Goal: Task Accomplishment & Management: Use online tool/utility

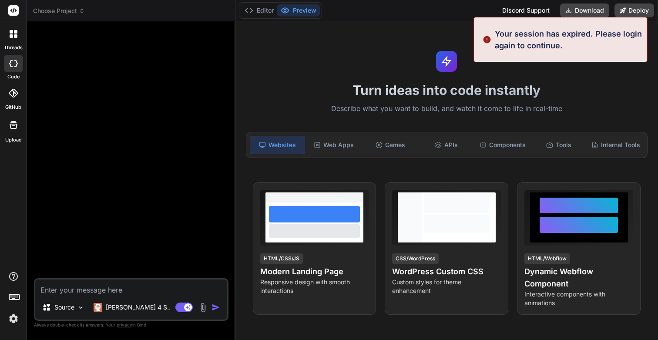
click at [11, 312] on img at bounding box center [13, 318] width 15 height 15
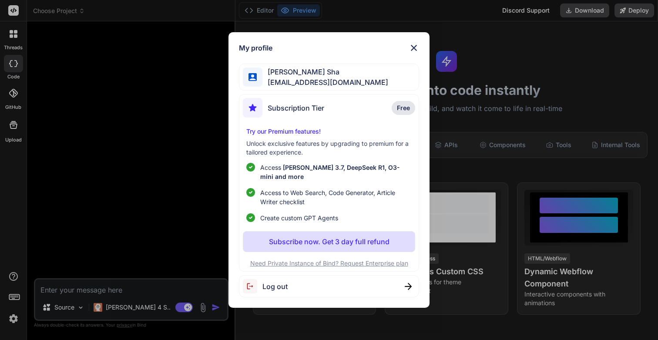
click at [317, 88] on span "[EMAIL_ADDRESS][DOMAIN_NAME]" at bounding box center [326, 82] width 126 height 10
click at [406, 283] on img at bounding box center [408, 286] width 7 height 7
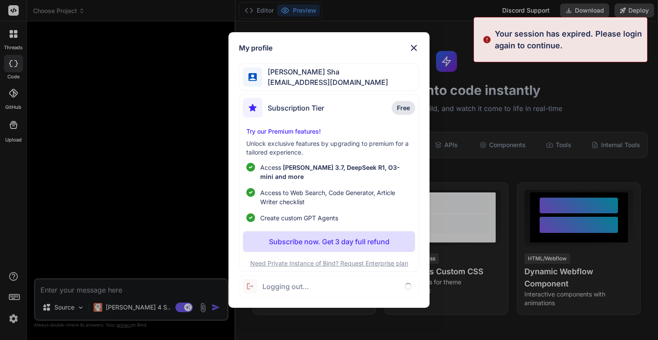
type textarea "x"
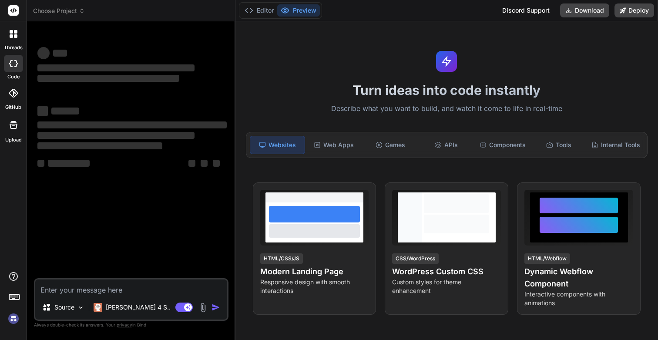
type textarea "x"
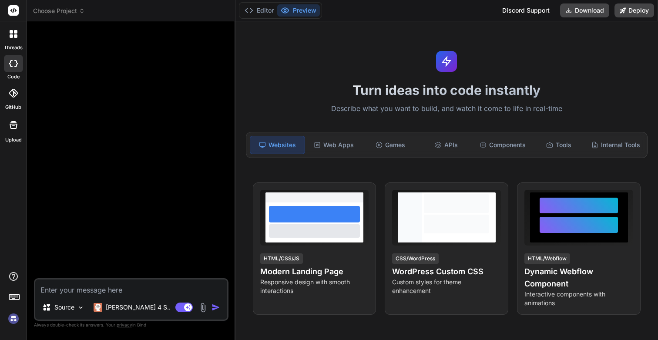
click at [16, 320] on img at bounding box center [13, 318] width 15 height 15
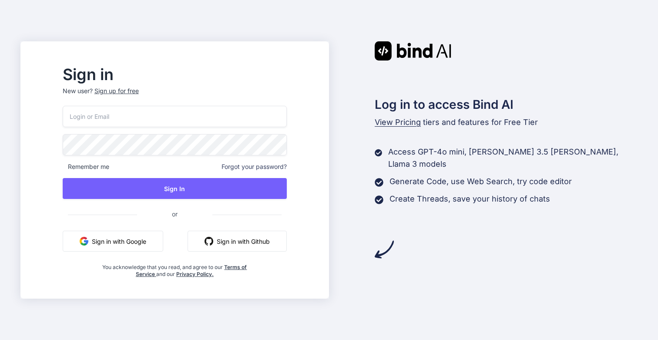
click at [146, 115] on input "email" at bounding box center [175, 116] width 224 height 21
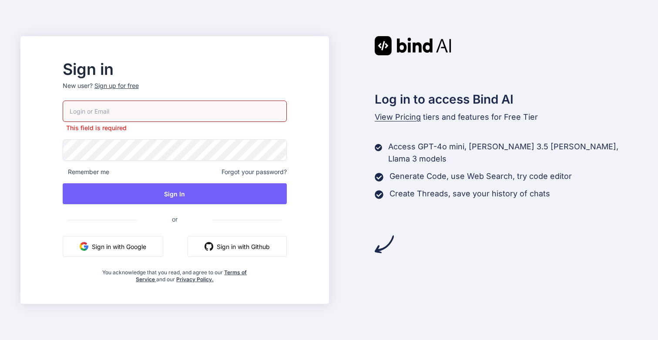
type input "[EMAIL_ADDRESS][DOMAIN_NAME]"
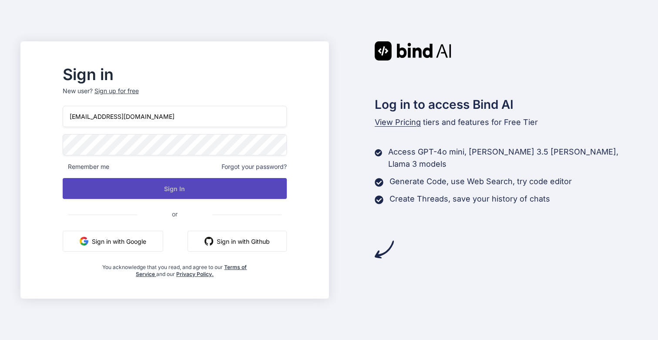
click at [163, 203] on div "sania1813@yahoo.com Remember me Forgot your password? Sign In or Sign in with G…" at bounding box center [175, 192] width 224 height 172
click at [190, 188] on button "Sign In" at bounding box center [175, 188] width 224 height 21
click at [224, 195] on button "Sign In" at bounding box center [175, 188] width 224 height 21
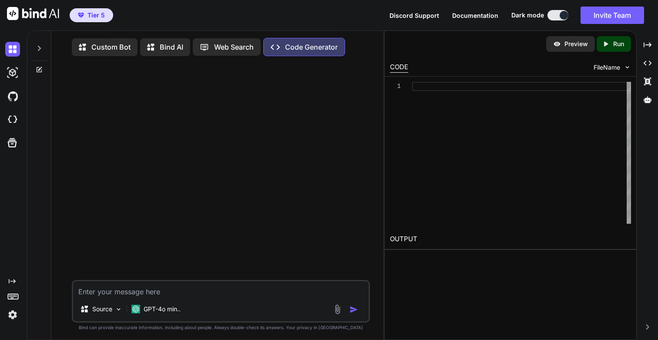
click at [11, 318] on img at bounding box center [12, 314] width 15 height 15
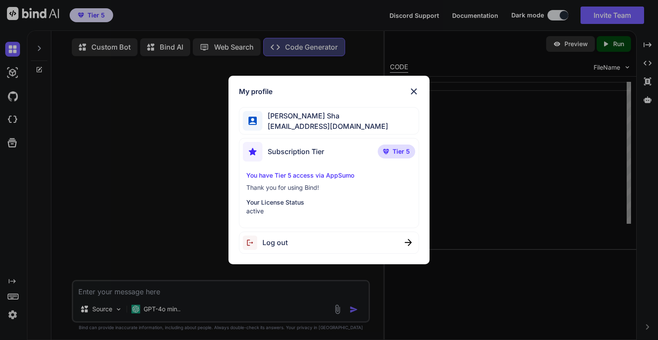
click at [301, 121] on span "[EMAIL_ADDRESS][DOMAIN_NAME]" at bounding box center [326, 126] width 126 height 10
click at [414, 89] on img at bounding box center [414, 91] width 10 height 10
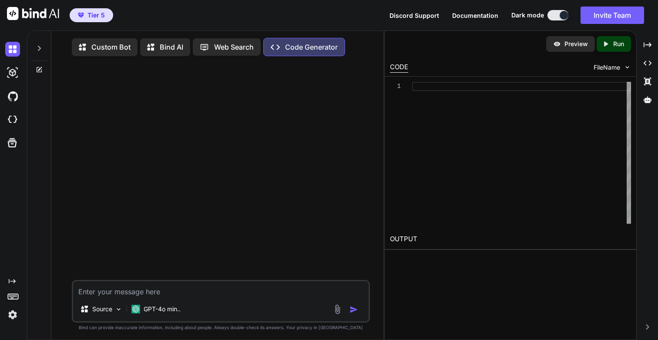
click at [38, 48] on icon at bounding box center [39, 48] width 7 height 7
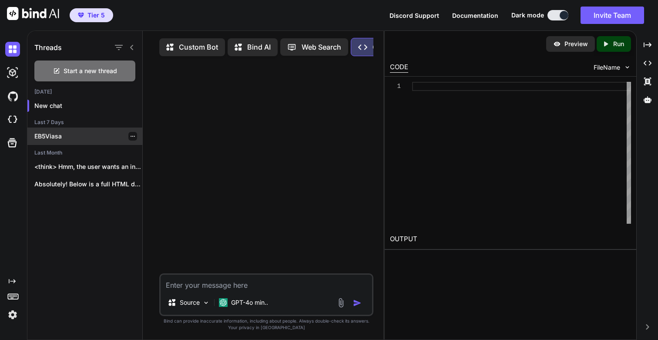
click at [56, 136] on p "EB5Viasa" at bounding box center [88, 136] width 108 height 9
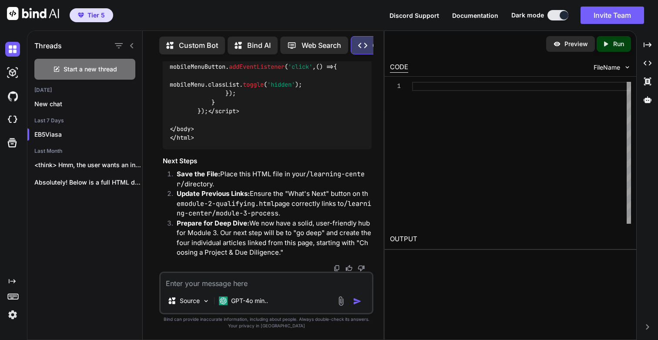
scroll to position [50677, 0]
click at [13, 312] on img at bounding box center [12, 314] width 15 height 15
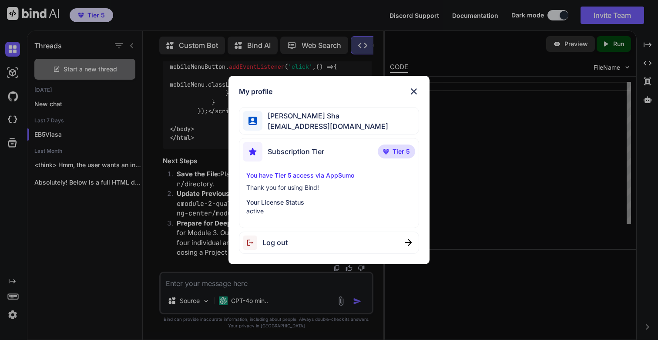
click at [416, 92] on img at bounding box center [414, 91] width 10 height 10
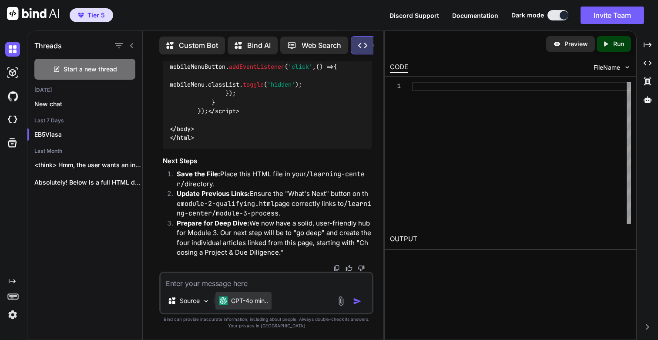
click at [250, 300] on p "GPT-4o min.." at bounding box center [249, 300] width 37 height 9
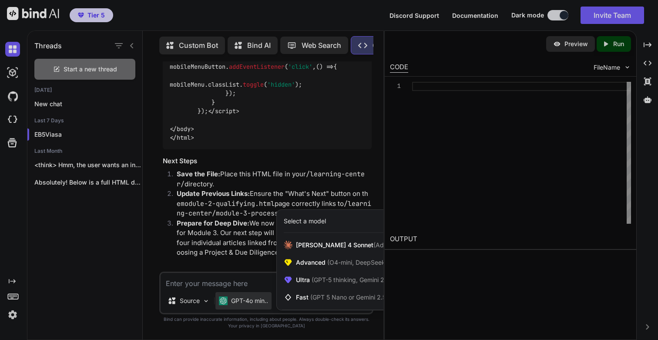
click at [305, 219] on div "Select a model" at bounding box center [305, 221] width 42 height 9
click at [313, 300] on span "(GPT 5 Nano or Gemini 2.5 Flash)" at bounding box center [357, 296] width 94 height 7
type textarea "x"
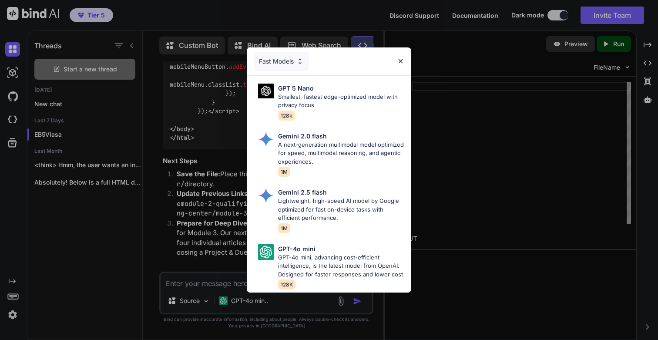
click at [396, 58] on div "Fast Models" at bounding box center [329, 61] width 165 height 28
click at [401, 61] on img at bounding box center [400, 60] width 7 height 7
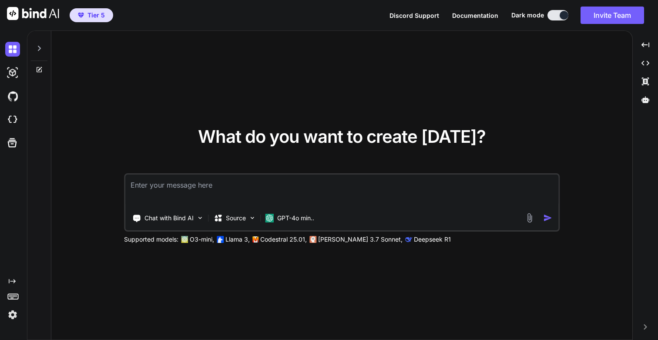
click at [39, 47] on icon at bounding box center [39, 48] width 3 height 5
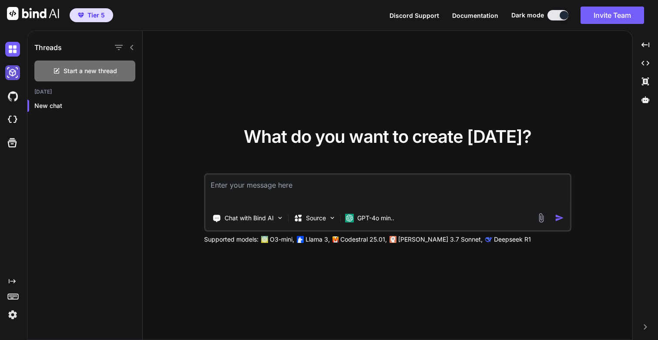
click at [10, 75] on img at bounding box center [12, 72] width 15 height 15
type textarea "x"
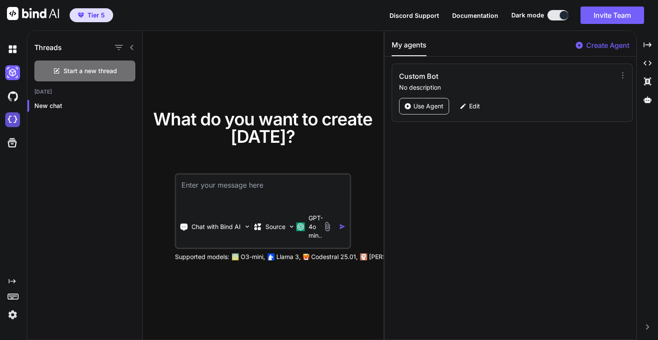
click at [13, 119] on img at bounding box center [12, 119] width 15 height 15
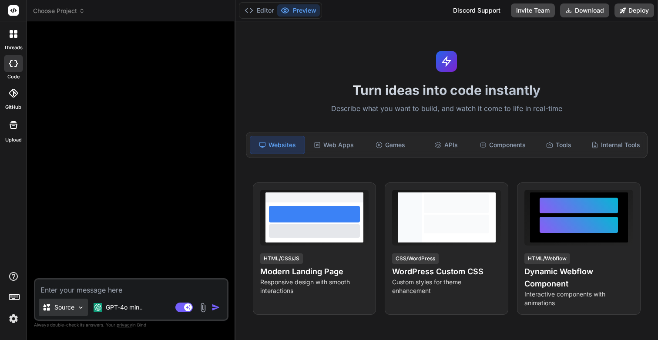
click at [81, 306] on img at bounding box center [80, 307] width 7 height 7
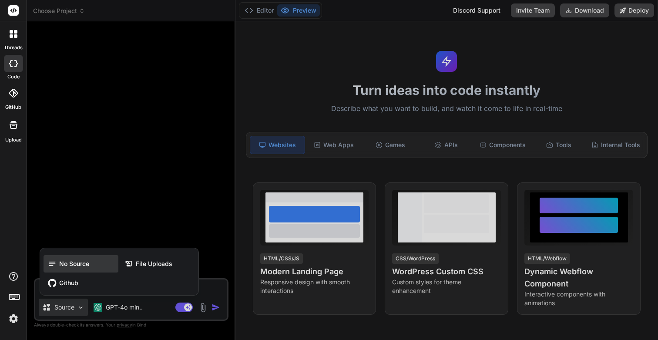
click at [75, 260] on span "No Source" at bounding box center [74, 263] width 30 height 9
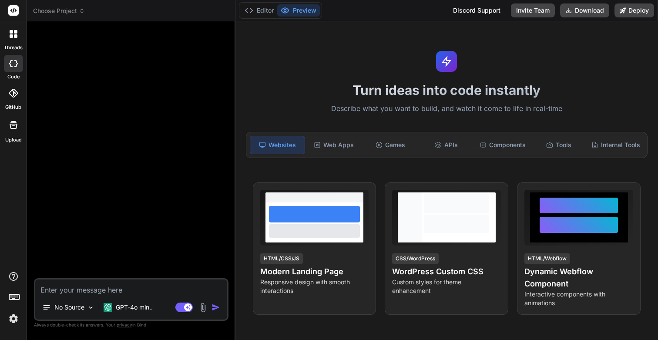
click at [113, 222] on div at bounding box center [132, 153] width 193 height 250
click at [137, 306] on p "GPT-4o min.." at bounding box center [134, 307] width 37 height 9
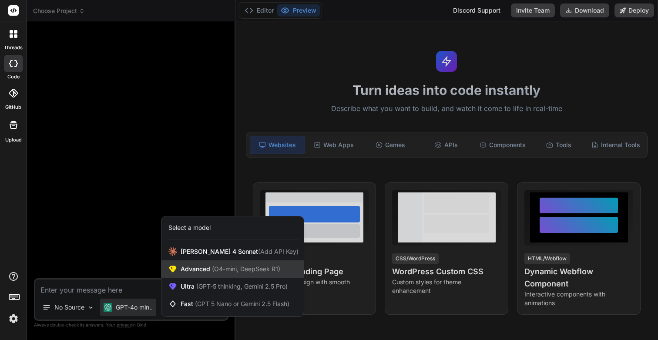
click at [200, 266] on span "Advanced (O4-mini, DeepSeek R1)" at bounding box center [231, 269] width 100 height 9
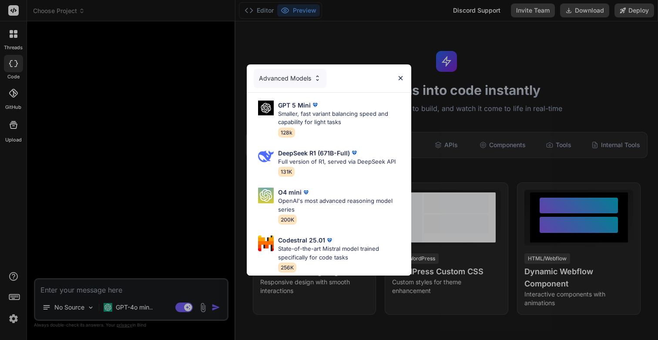
click at [301, 77] on div "Advanced Models" at bounding box center [290, 78] width 73 height 19
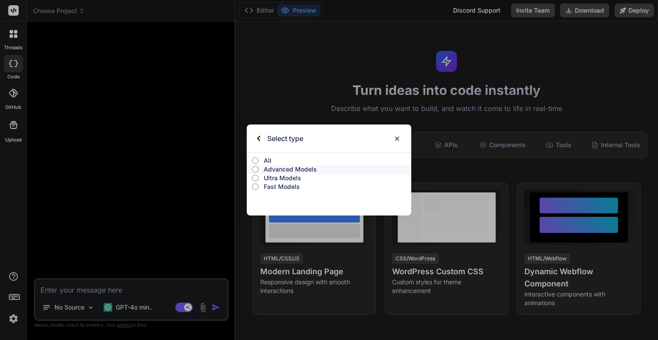
click at [256, 162] on input "All" at bounding box center [255, 160] width 7 height 7
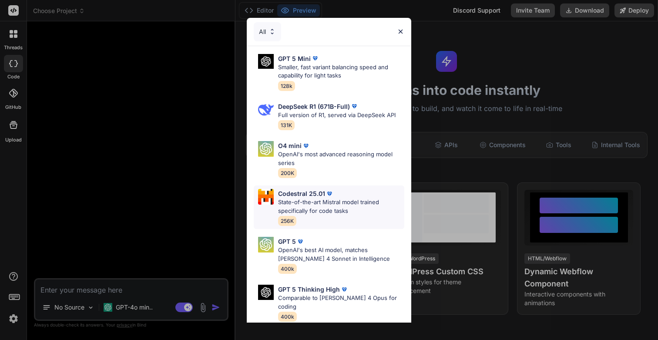
click at [323, 198] on p "State-of-the-art Mistral model trained specifically for code tasks" at bounding box center [341, 206] width 126 height 17
type textarea "x"
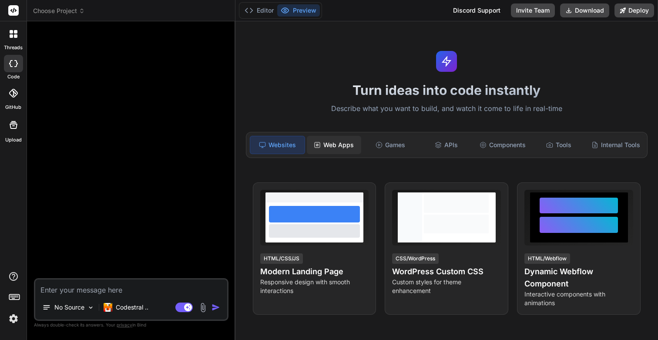
click at [330, 151] on div "Web Apps" at bounding box center [334, 145] width 54 height 18
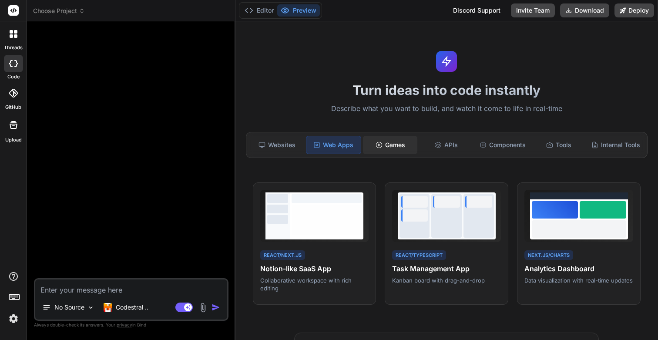
click at [392, 149] on div "Games" at bounding box center [390, 145] width 54 height 18
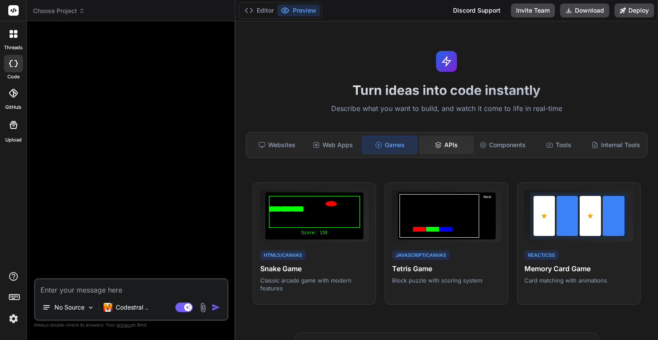
click at [454, 149] on div "APIs" at bounding box center [446, 145] width 54 height 18
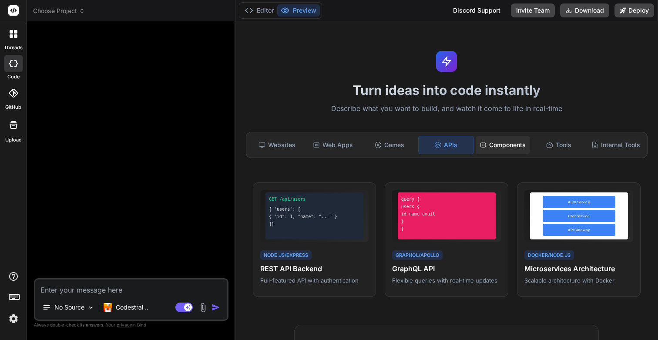
click at [492, 149] on div "Components" at bounding box center [503, 145] width 54 height 18
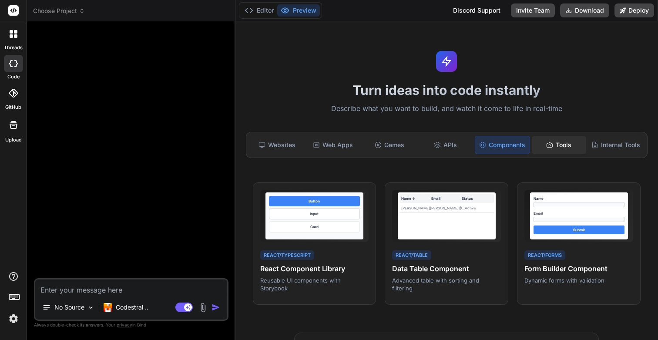
click at [561, 141] on div "Tools" at bounding box center [559, 145] width 54 height 18
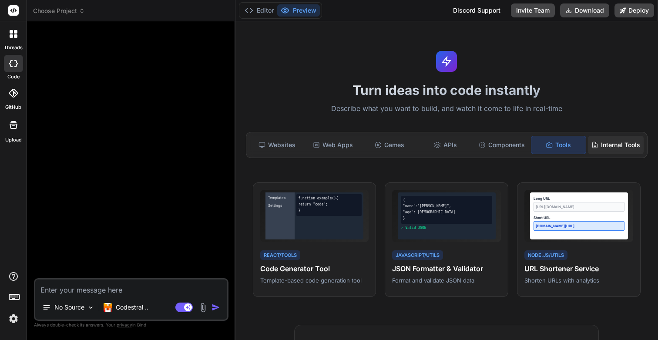
click at [614, 147] on div "Internal Tools" at bounding box center [616, 145] width 56 height 18
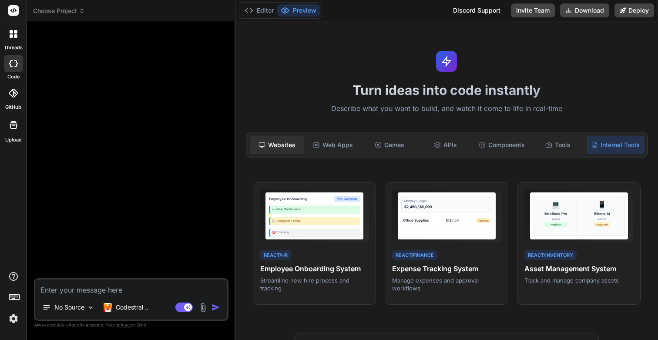
click at [288, 148] on div "Websites" at bounding box center [277, 145] width 54 height 18
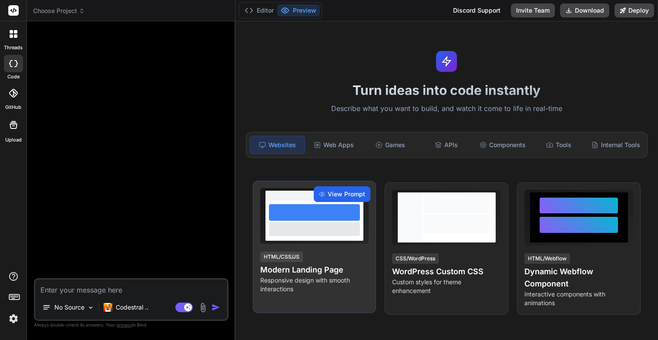
click at [348, 195] on span "View Prompt" at bounding box center [346, 194] width 37 height 9
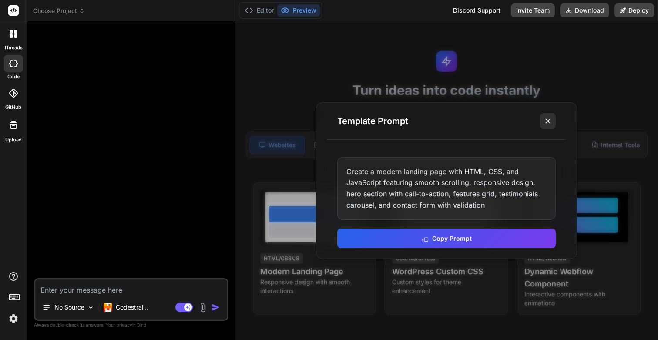
click at [544, 119] on icon at bounding box center [548, 121] width 9 height 9
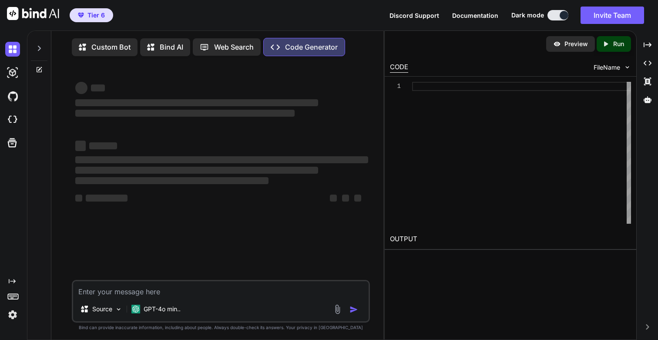
click at [14, 315] on img at bounding box center [12, 314] width 15 height 15
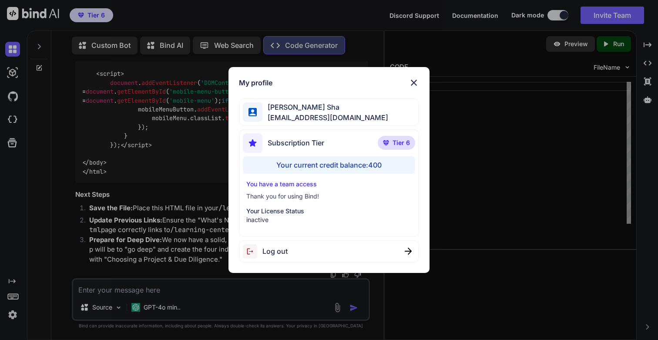
scroll to position [36184, 0]
click at [365, 167] on div "Your current credit balance: 400" at bounding box center [329, 164] width 172 height 17
click at [376, 167] on div "Your current credit balance: 400" at bounding box center [329, 164] width 172 height 17
click at [263, 219] on p "inactive" at bounding box center [328, 220] width 165 height 9
click at [409, 142] on span "Tier 6" at bounding box center [401, 142] width 17 height 9
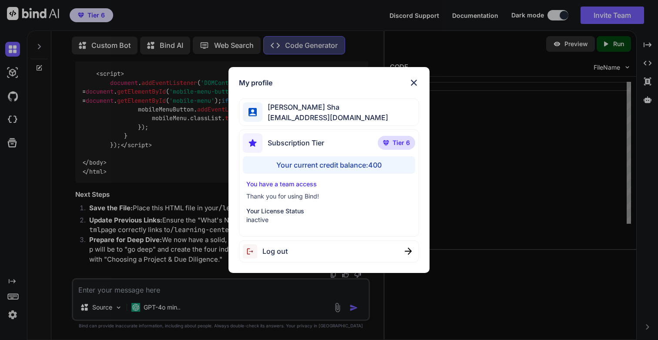
click at [374, 168] on div "Your current credit balance: 400" at bounding box center [329, 164] width 172 height 17
click at [416, 80] on img at bounding box center [414, 82] width 10 height 10
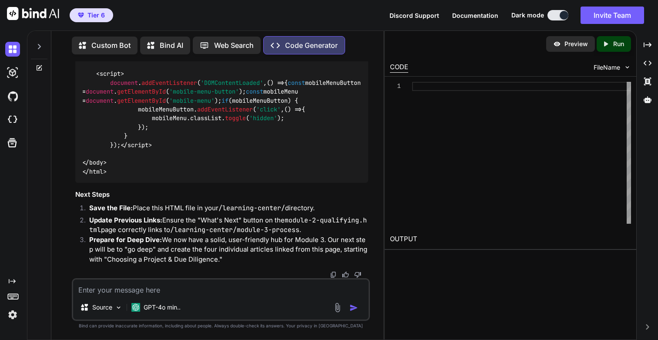
scroll to position [38242, 0]
click at [149, 307] on p "GPT-4o min.." at bounding box center [162, 307] width 37 height 9
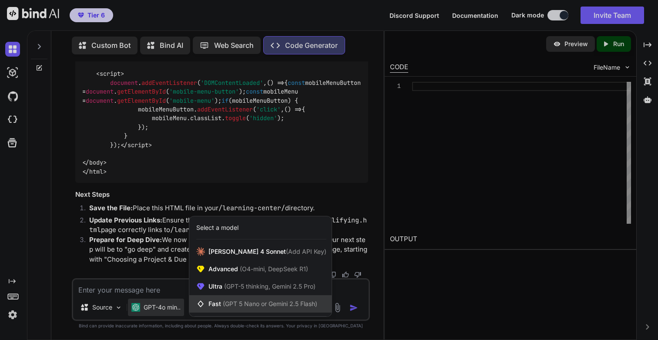
click at [236, 303] on span "(GPT 5 Nano or Gemini 2.5 Flash)" at bounding box center [270, 303] width 94 height 7
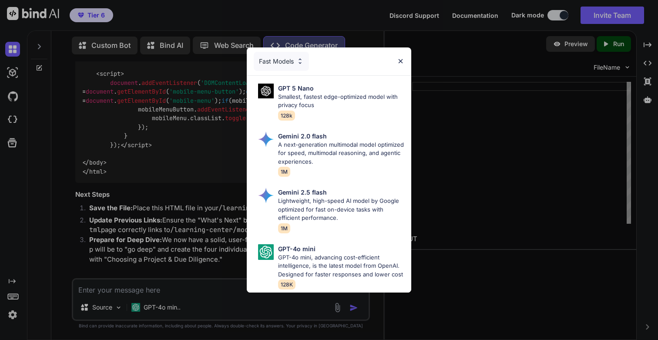
click at [402, 61] on img at bounding box center [400, 60] width 7 height 7
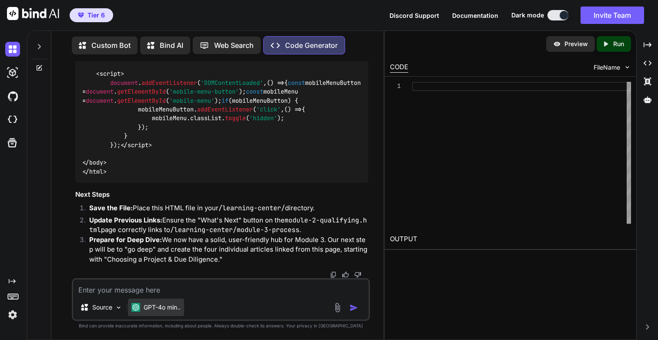
click at [174, 307] on p "GPT-4o min.." at bounding box center [162, 307] width 37 height 9
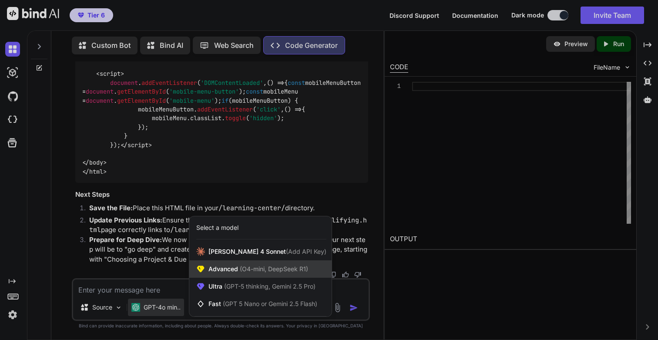
click at [235, 266] on span "Advanced (O4-mini, DeepSeek R1)" at bounding box center [259, 269] width 100 height 9
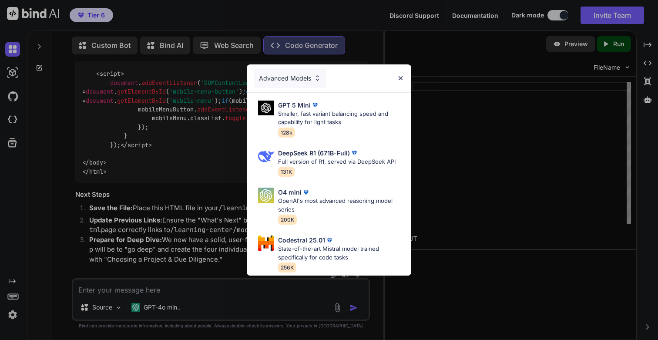
click at [299, 80] on div "Advanced Models" at bounding box center [290, 78] width 73 height 19
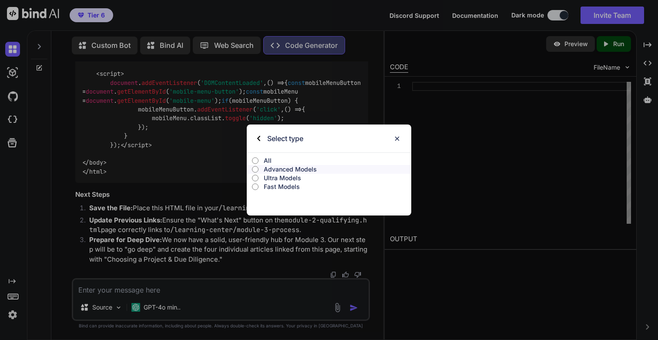
click at [257, 160] on input "All" at bounding box center [255, 160] width 7 height 7
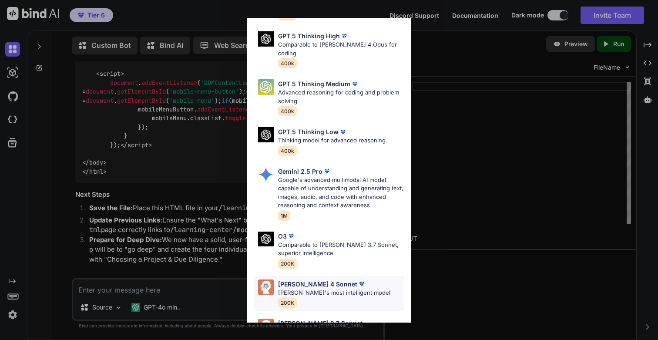
scroll to position [247, 0]
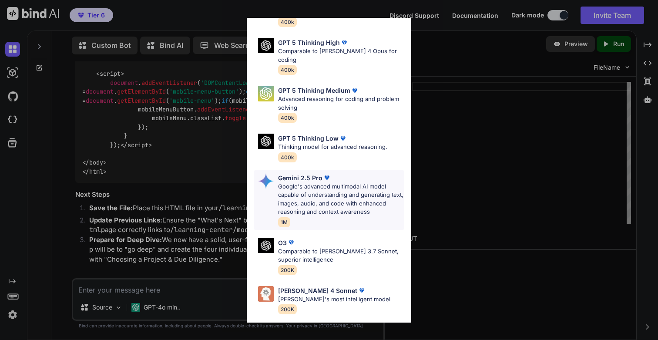
click at [331, 193] on p "Google's advanced multimodal AI model capable of understanding and generating t…" at bounding box center [341, 199] width 126 height 34
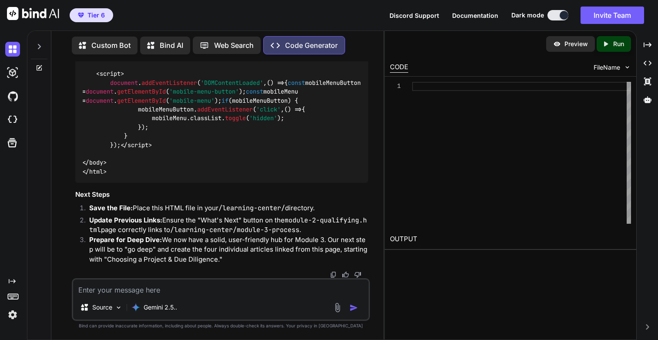
scroll to position [36323, 0]
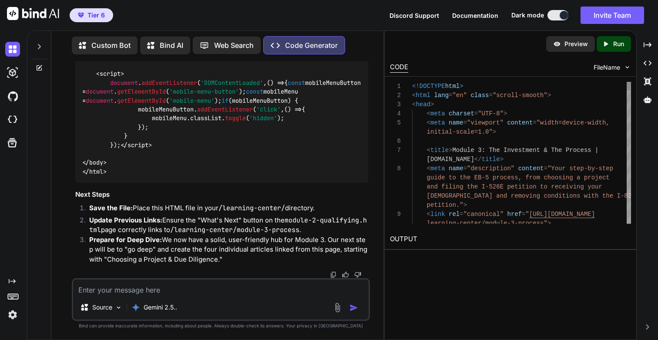
type textarea "x"
click at [606, 47] on icon "Created with Pixso." at bounding box center [606, 44] width 8 height 8
click at [455, 260] on link "https://app.onecompiler.com/43wueurjj_43x56arfg" at bounding box center [425, 260] width 71 height 8
click at [10, 313] on img at bounding box center [12, 314] width 15 height 15
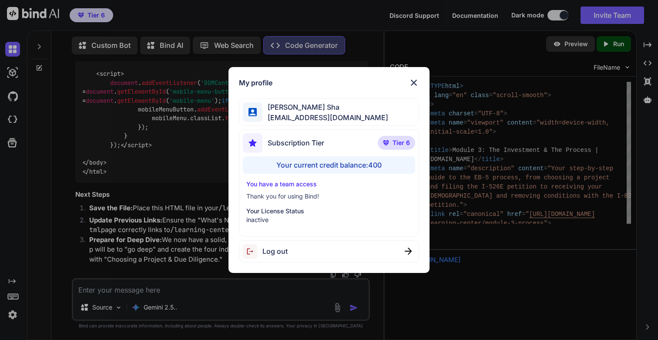
click at [288, 256] on div "Log out" at bounding box center [329, 251] width 180 height 22
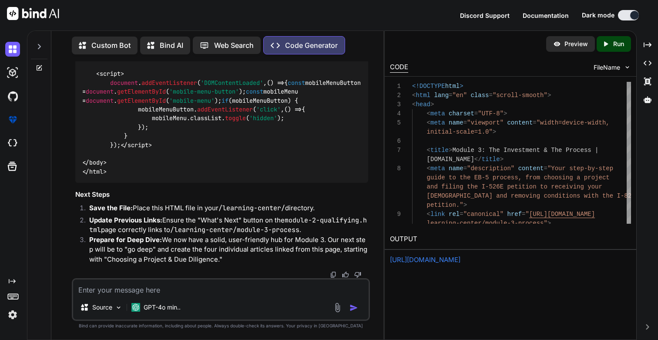
scroll to position [0, 0]
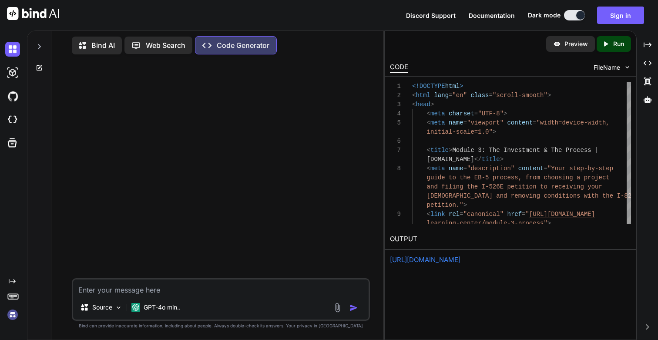
click at [13, 316] on img at bounding box center [12, 314] width 15 height 15
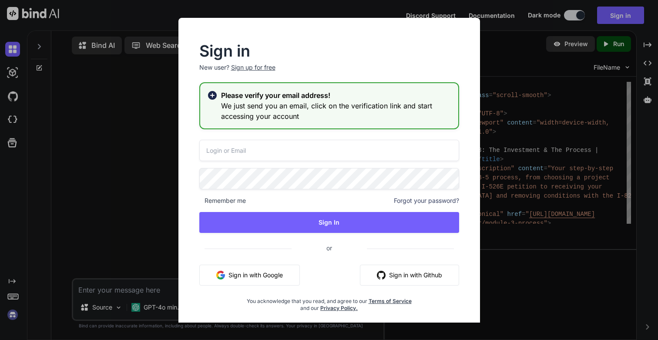
click at [236, 151] on input "email" at bounding box center [329, 150] width 260 height 21
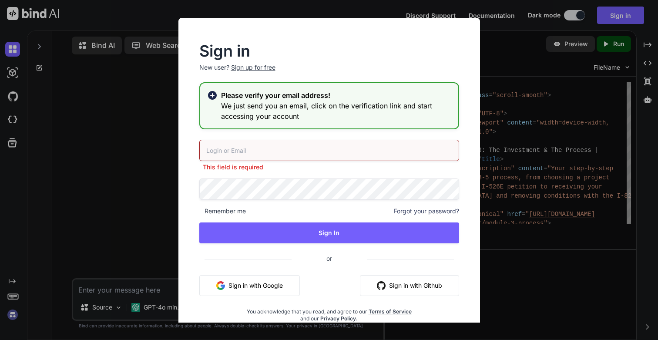
type input "[EMAIL_ADDRESS][DOMAIN_NAME]"
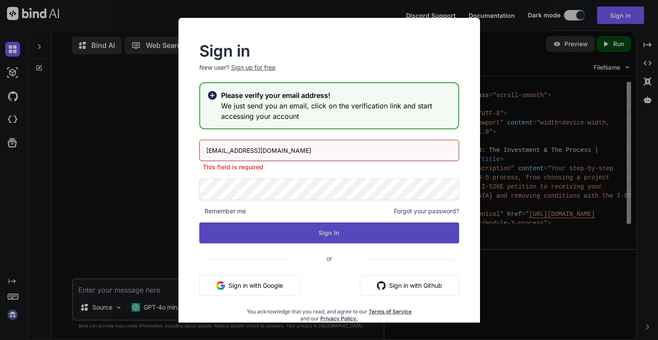
click at [289, 227] on button "Sign In" at bounding box center [329, 232] width 260 height 21
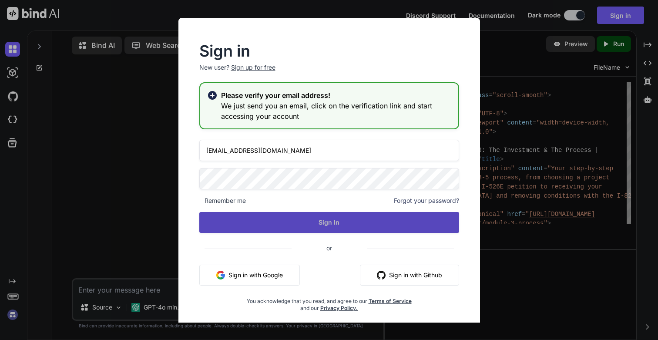
click at [335, 228] on button "Sign In" at bounding box center [329, 222] width 260 height 21
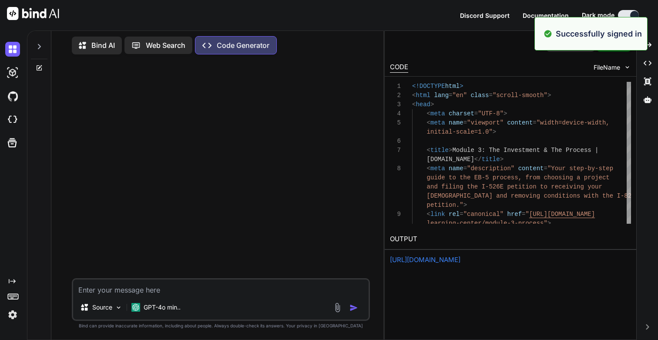
click at [40, 45] on icon at bounding box center [39, 46] width 3 height 5
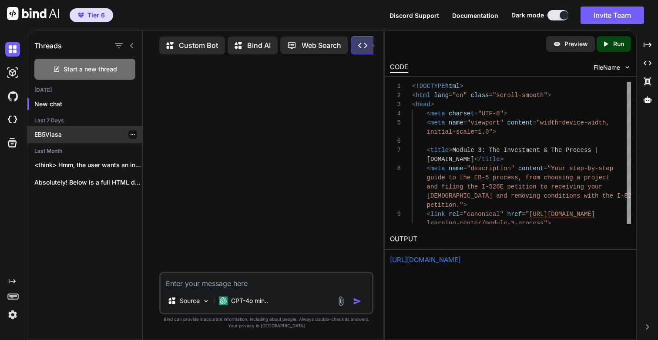
click at [50, 139] on div "EB5Viasa" at bounding box center [84, 134] width 115 height 17
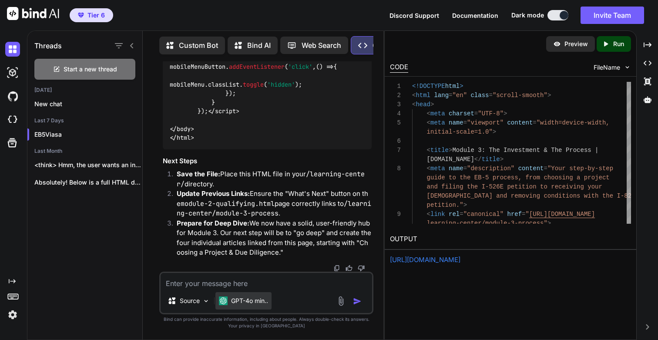
scroll to position [47672, 0]
click at [266, 304] on p "GPT-4o min.." at bounding box center [249, 300] width 37 height 9
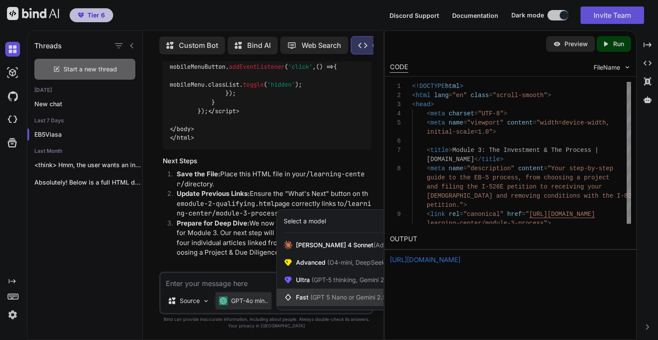
click at [309, 296] on span "Fast (GPT 5 Nano or Gemini 2.5 Flash)" at bounding box center [350, 297] width 109 height 9
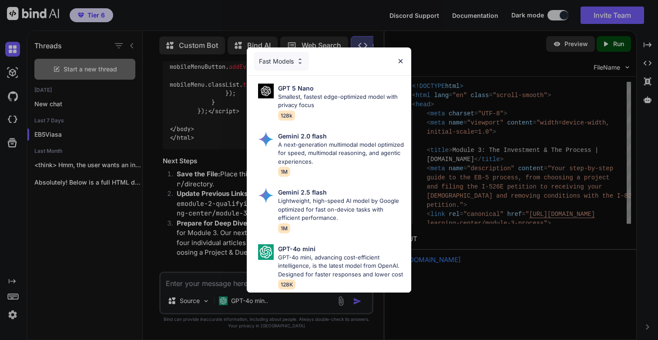
click at [290, 62] on div "Fast Models" at bounding box center [281, 61] width 55 height 19
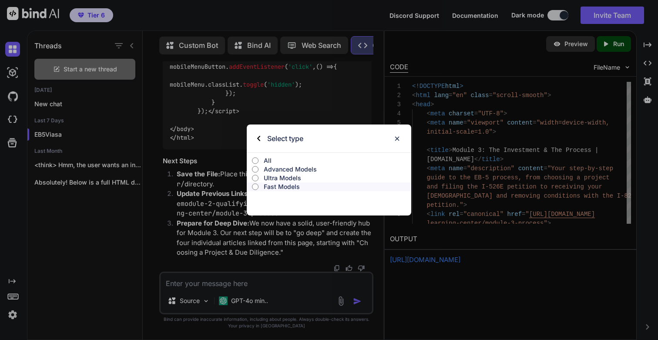
click at [254, 160] on input "All" at bounding box center [255, 160] width 7 height 7
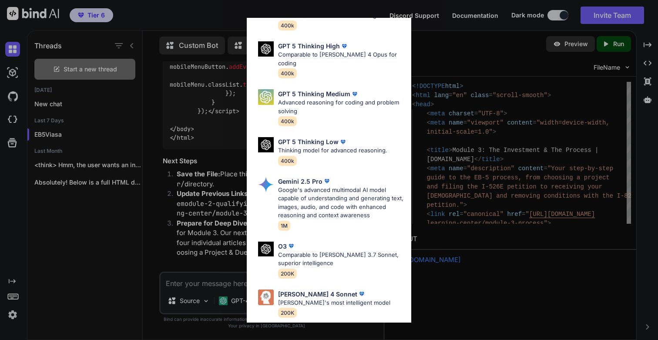
scroll to position [248, 0]
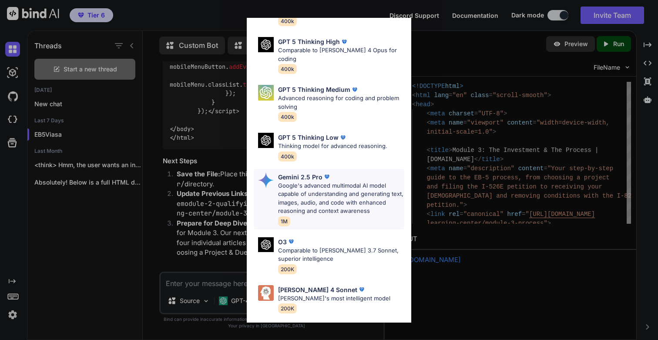
click at [313, 182] on p "Google's advanced multimodal AI model capable of understanding and generating t…" at bounding box center [341, 199] width 126 height 34
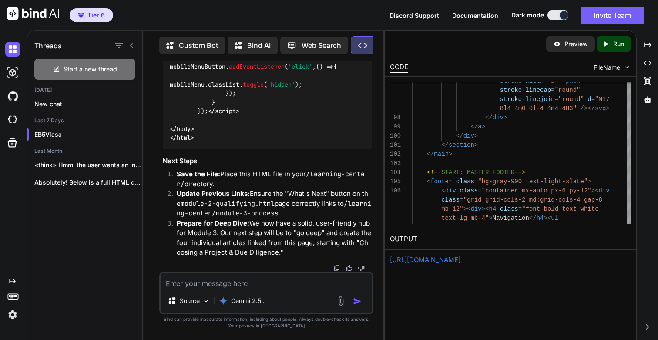
click at [461, 258] on link "https://app.onecompiler.com/43wueurjj_43x56arfg" at bounding box center [425, 260] width 71 height 8
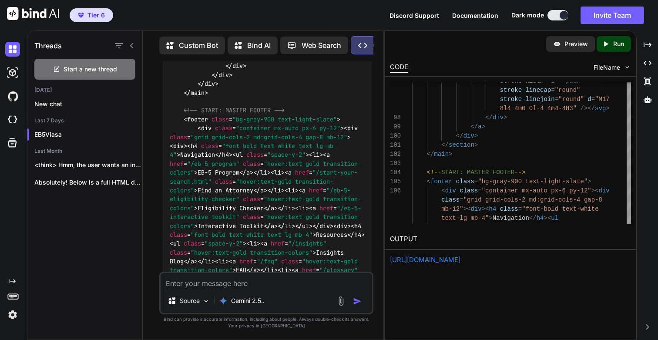
scroll to position [16916, 0]
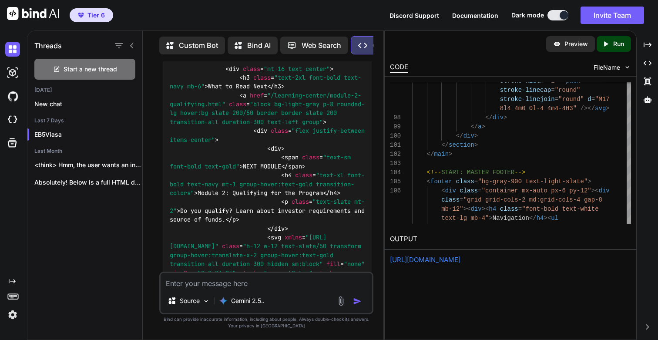
click at [12, 315] on img at bounding box center [12, 314] width 15 height 15
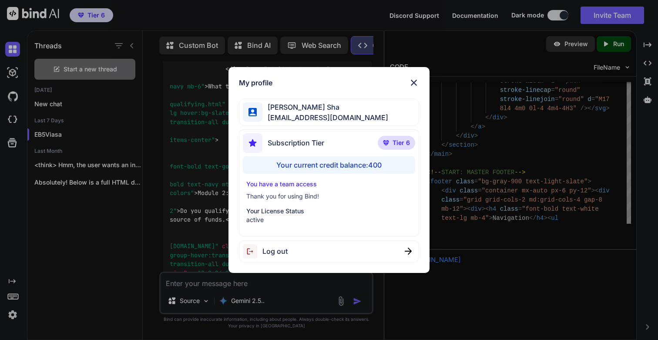
click at [413, 82] on img at bounding box center [414, 82] width 10 height 10
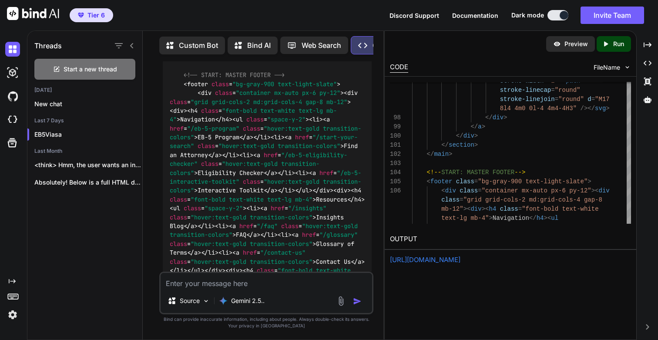
scroll to position [47593, 0]
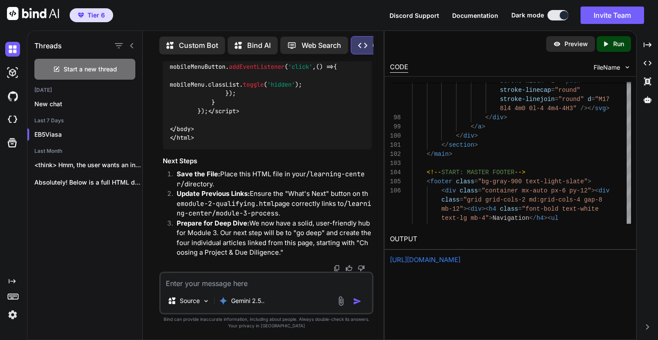
drag, startPoint x: 163, startPoint y: 121, endPoint x: 215, endPoint y: 128, distance: 51.8
copy p "This is great. Lets design and code MODULE 3 - The Investment & The Process"
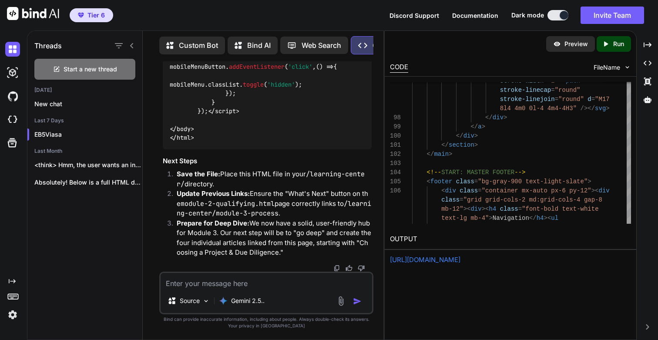
scroll to position [50979, 0]
click at [223, 285] on textarea at bounding box center [267, 281] width 212 height 16
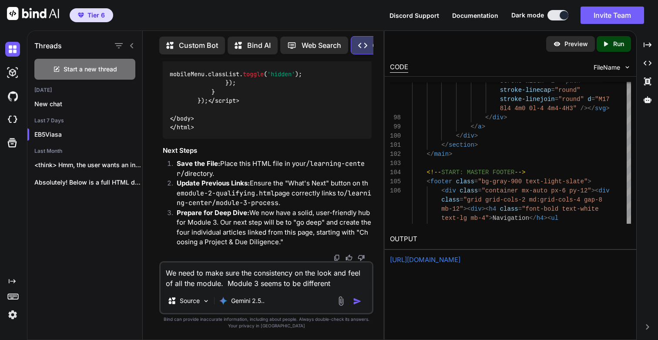
type textarea "We need to make sure the consistency on the look and feel of all the module. Mo…"
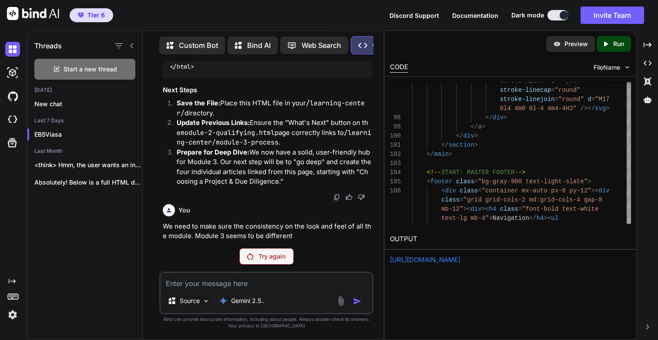
scroll to position [47712, 0]
click at [269, 254] on p "Try again" at bounding box center [272, 256] width 27 height 9
click at [14, 310] on img at bounding box center [12, 314] width 15 height 15
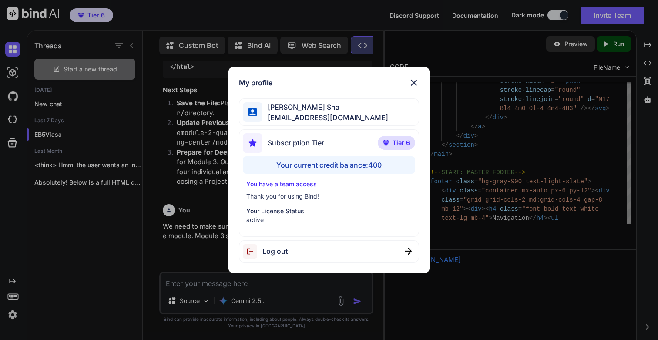
click at [278, 255] on span "Log out" at bounding box center [275, 251] width 25 height 10
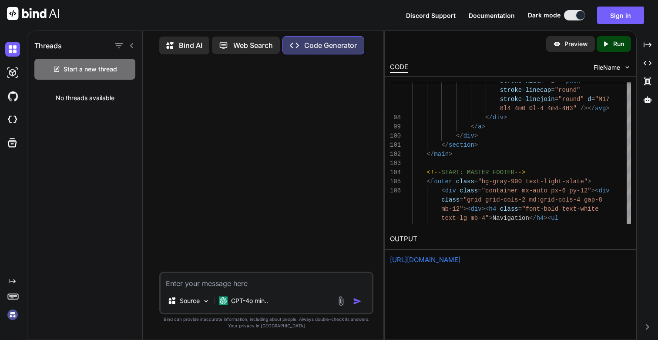
scroll to position [0, 0]
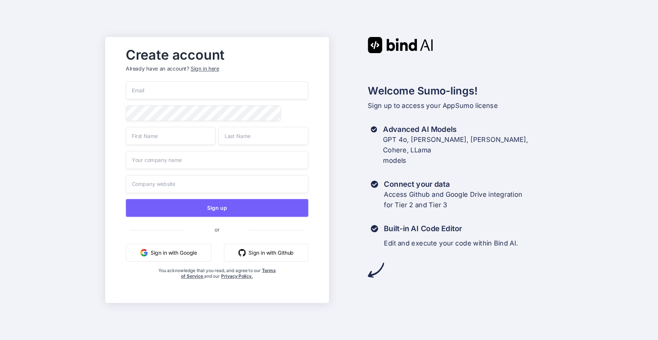
click at [212, 93] on input "email" at bounding box center [217, 90] width 182 height 18
paste input "[DOMAIN_NAME][EMAIL_ADDRESS][DOMAIN_NAME]"
type input "[DOMAIN_NAME][EMAIL_ADDRESS][DOMAIN_NAME]"
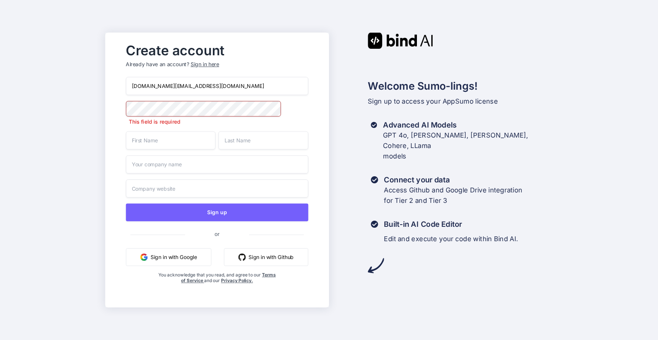
click at [148, 142] on input "text" at bounding box center [171, 140] width 90 height 18
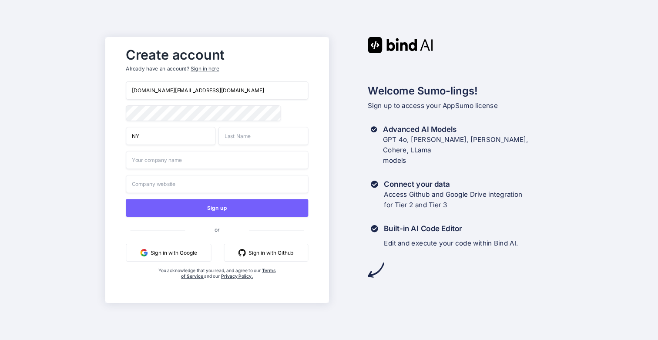
type input "NY"
type input "Digital"
type input "NYDigital"
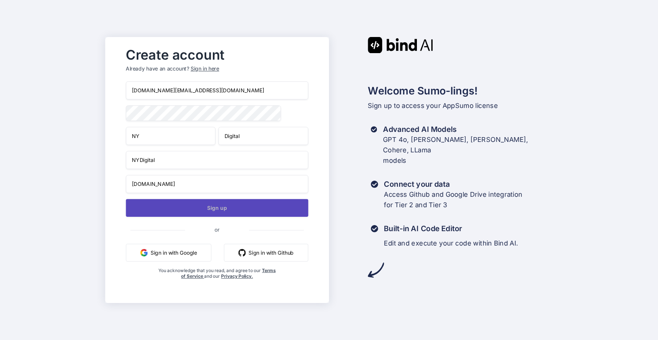
type input "nydigital.io"
click at [230, 210] on button "Sign up" at bounding box center [217, 208] width 182 height 18
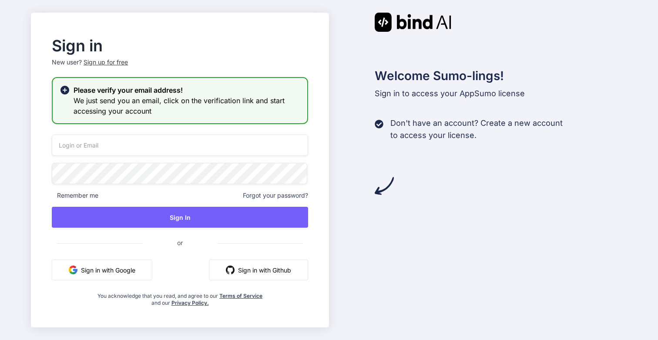
click at [104, 146] on input "email" at bounding box center [180, 145] width 256 height 21
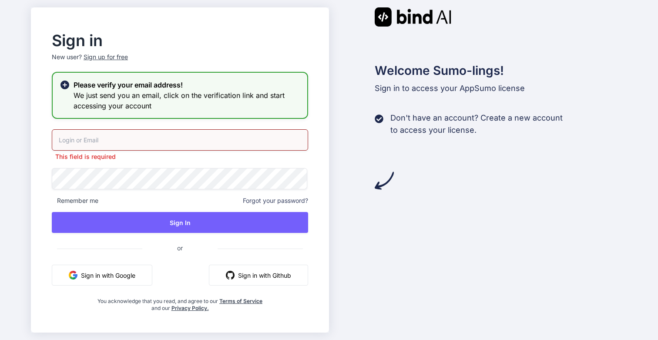
type input "[DOMAIN_NAME][EMAIL_ADDRESS][DOMAIN_NAME]"
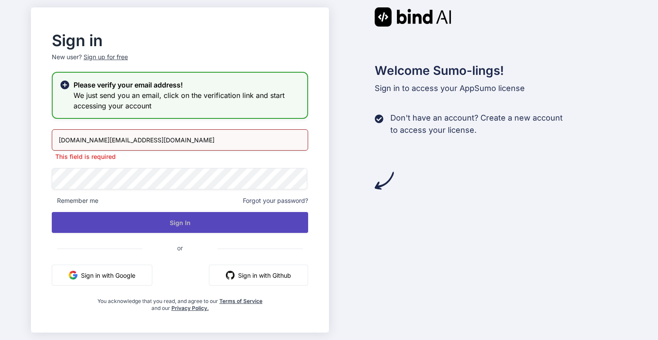
click at [175, 228] on div "nydigital.io@outlook.com This field is required Remember me Forgot your passwor…" at bounding box center [180, 220] width 256 height 182
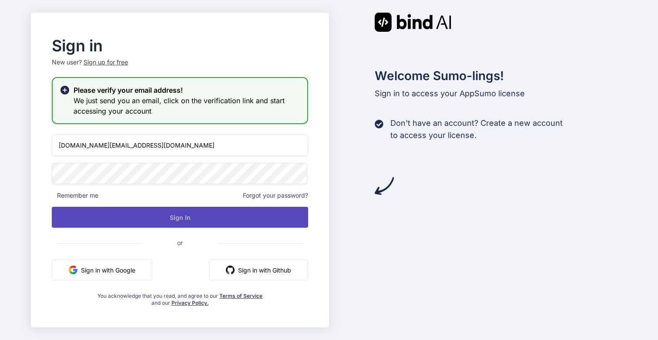
click at [172, 213] on button "Sign In" at bounding box center [180, 217] width 256 height 21
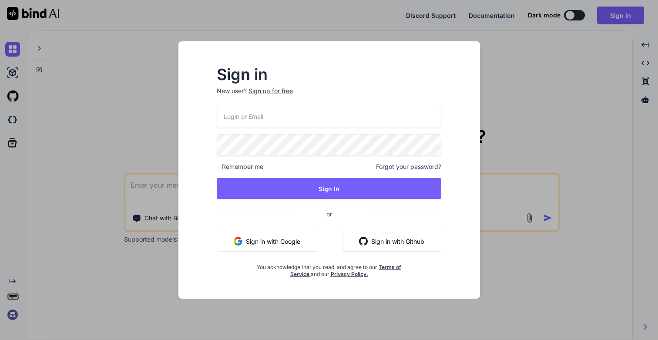
click at [276, 112] on input "email" at bounding box center [329, 116] width 225 height 21
type input "nydigital.io@outlook.com"
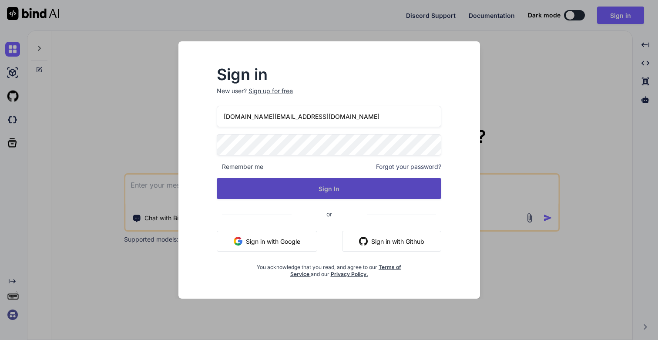
click at [305, 189] on button "Sign In" at bounding box center [329, 188] width 225 height 21
click at [338, 189] on button "Sign In" at bounding box center [329, 188] width 225 height 21
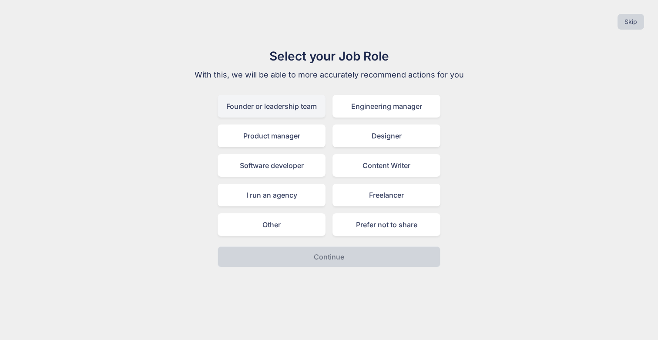
click at [275, 109] on div "Founder or leadership team" at bounding box center [272, 106] width 108 height 23
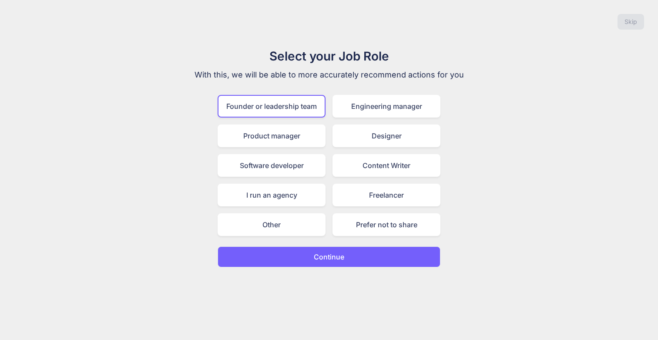
click at [342, 256] on p "Continue" at bounding box center [329, 257] width 30 height 10
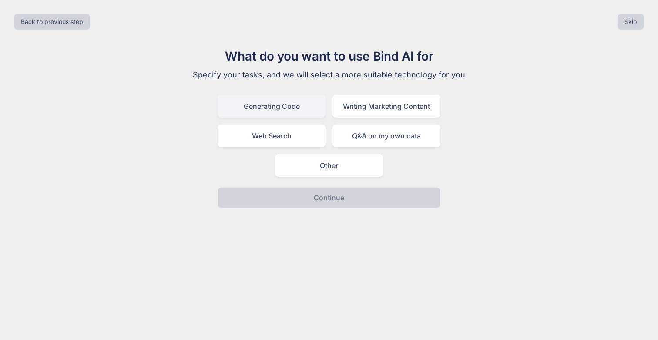
click at [285, 115] on div "Generating Code" at bounding box center [272, 106] width 108 height 23
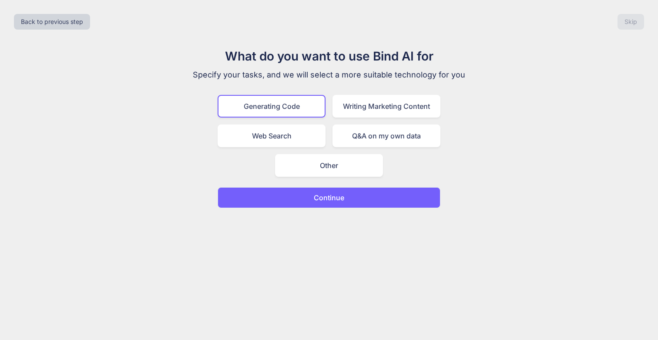
click at [345, 202] on button "Continue" at bounding box center [329, 197] width 223 height 21
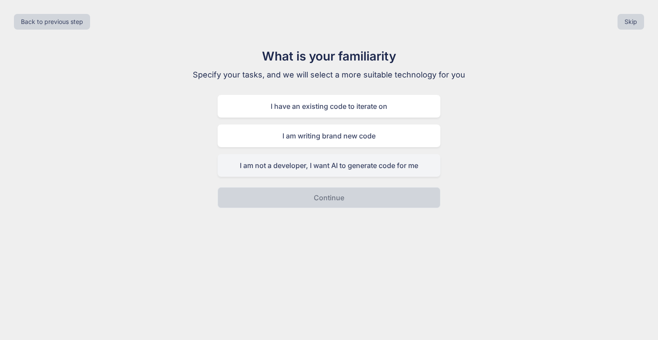
click at [345, 173] on div "I am not a developer, I want AI to generate code for me" at bounding box center [329, 165] width 223 height 23
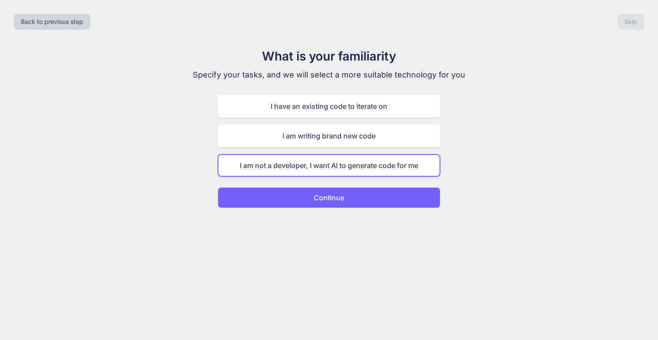
click at [363, 198] on button "Continue" at bounding box center [329, 197] width 223 height 21
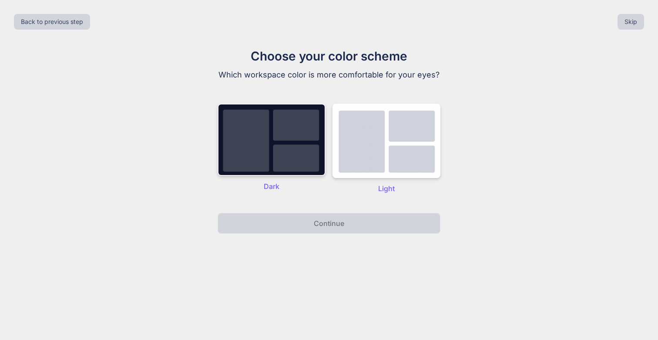
click at [277, 148] on img at bounding box center [272, 140] width 108 height 72
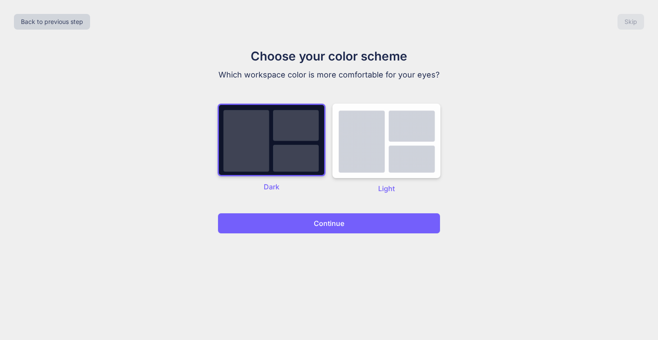
click at [337, 216] on button "Continue" at bounding box center [329, 223] width 223 height 21
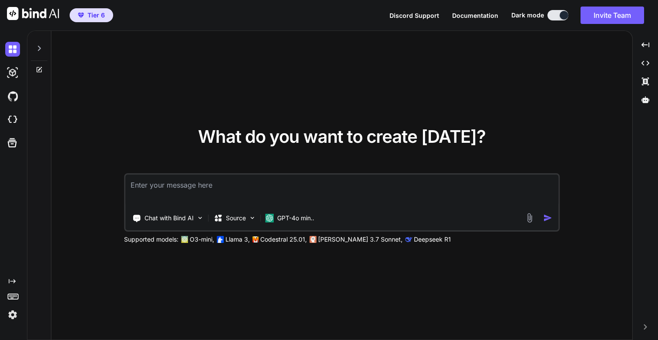
click at [10, 314] on img at bounding box center [12, 314] width 15 height 15
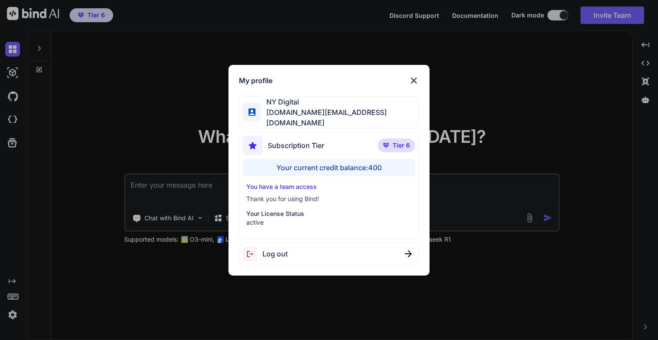
click at [415, 81] on img at bounding box center [414, 80] width 10 height 10
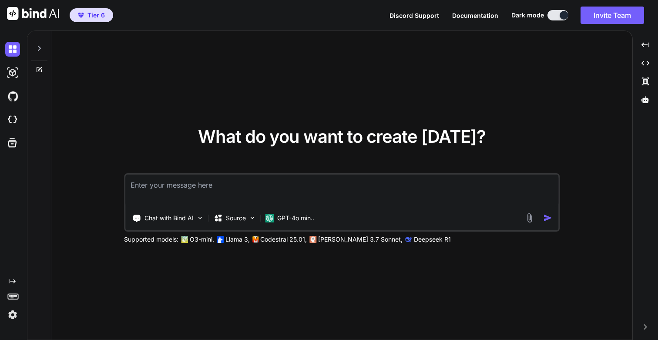
click at [37, 47] on icon at bounding box center [39, 48] width 7 height 7
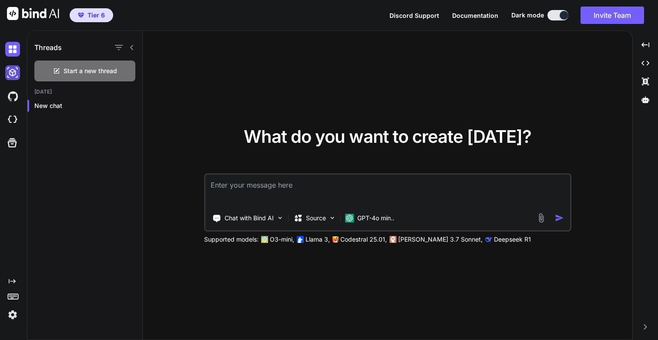
click at [13, 75] on img at bounding box center [12, 72] width 15 height 15
type textarea "x"
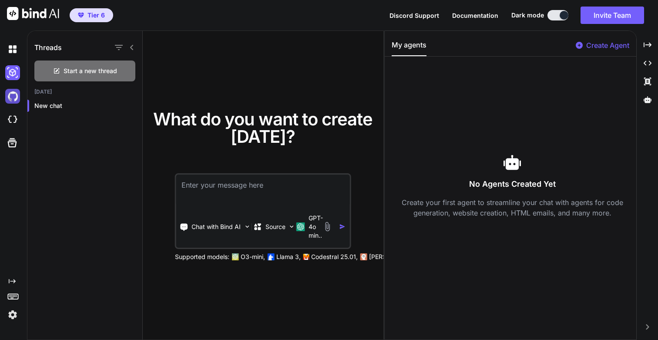
click at [13, 103] on img at bounding box center [12, 96] width 15 height 15
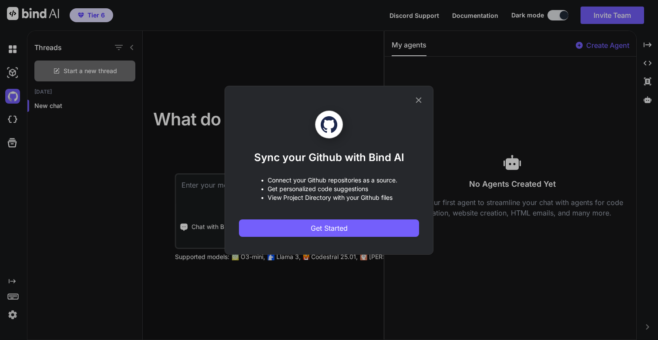
click at [423, 100] on icon at bounding box center [419, 100] width 10 height 10
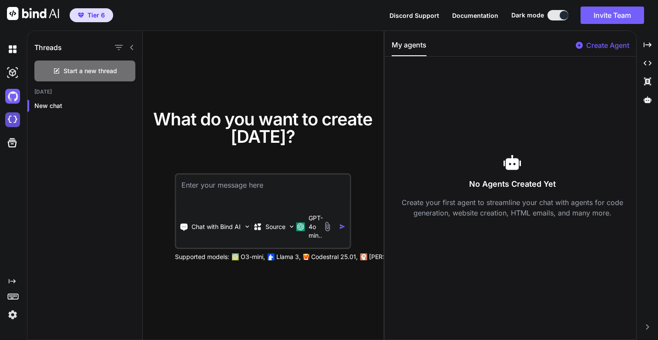
click at [10, 120] on img at bounding box center [12, 119] width 15 height 15
click at [12, 71] on img at bounding box center [12, 72] width 15 height 15
click at [13, 56] on img at bounding box center [12, 49] width 15 height 15
click at [340, 257] on p "Codestral 25.01," at bounding box center [334, 257] width 47 height 9
click at [10, 46] on img at bounding box center [12, 49] width 15 height 15
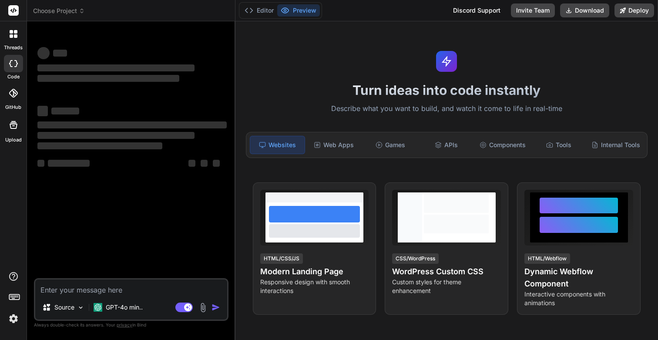
type textarea "x"
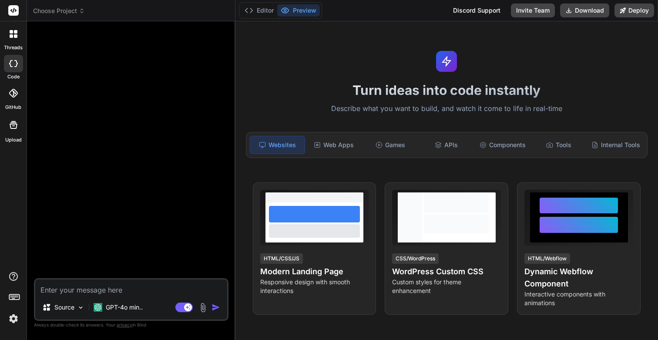
click at [16, 44] on div "threads" at bounding box center [13, 36] width 27 height 30
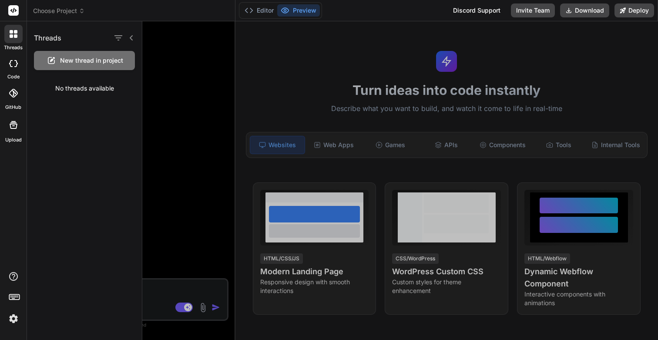
click at [10, 13] on rect at bounding box center [13, 10] width 10 height 10
click at [11, 11] on icon at bounding box center [13, 10] width 7 height 5
click at [70, 11] on span "Choose Project" at bounding box center [59, 11] width 52 height 9
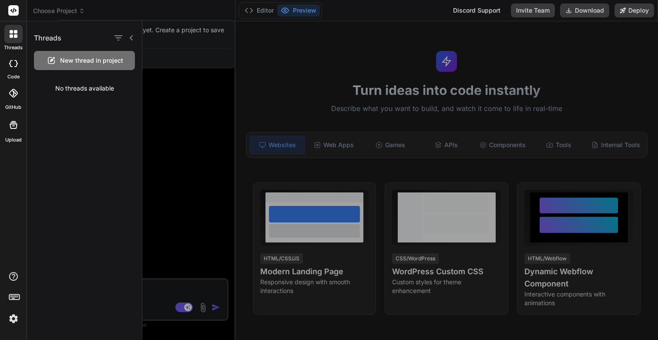
click at [70, 11] on div at bounding box center [329, 170] width 658 height 340
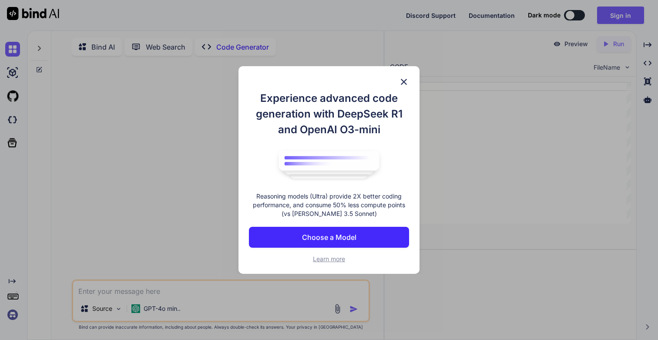
type textarea "x"
click at [354, 241] on p "Choose a Model" at bounding box center [329, 237] width 54 height 10
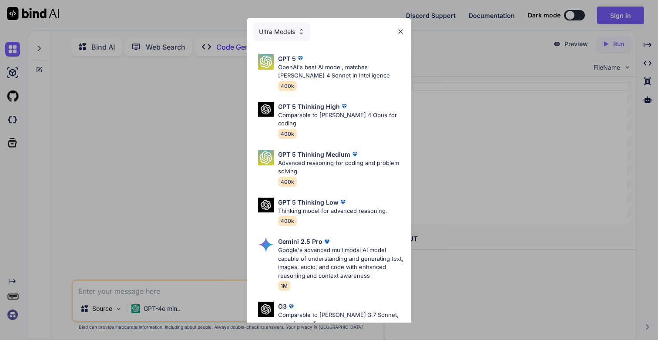
click at [281, 32] on div "Ultra Models" at bounding box center [282, 31] width 57 height 19
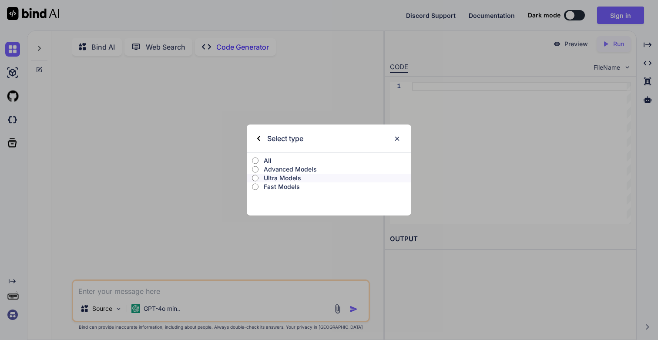
click at [256, 161] on input "All" at bounding box center [255, 160] width 7 height 7
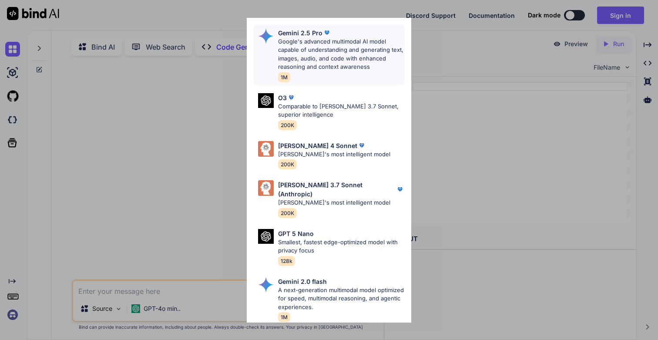
scroll to position [394, 0]
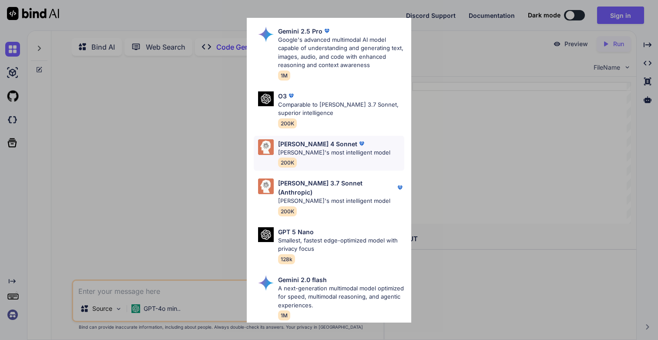
click at [311, 148] on p "[PERSON_NAME]'s most intelligent model" at bounding box center [334, 152] width 112 height 9
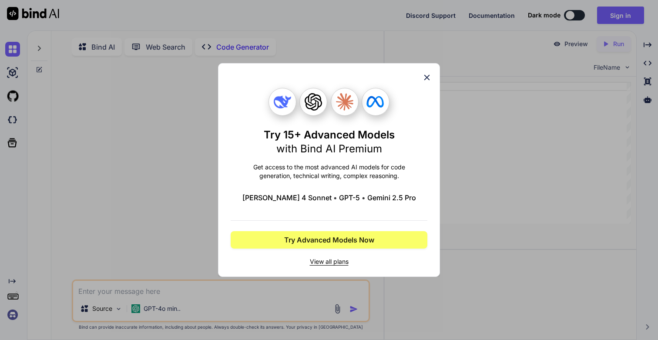
scroll to position [0, 0]
click at [326, 261] on span "View all plans" at bounding box center [329, 261] width 197 height 9
click at [429, 77] on icon at bounding box center [427, 78] width 10 height 10
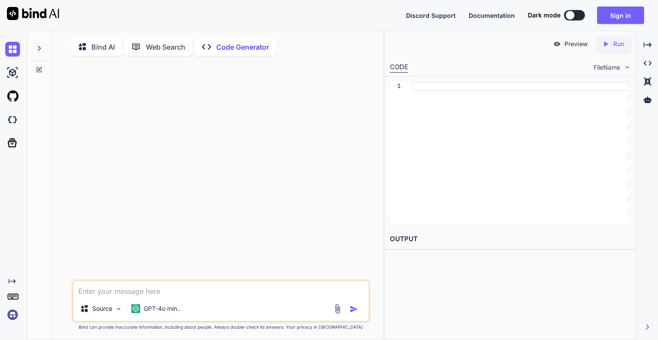
click at [15, 317] on img at bounding box center [12, 314] width 15 height 15
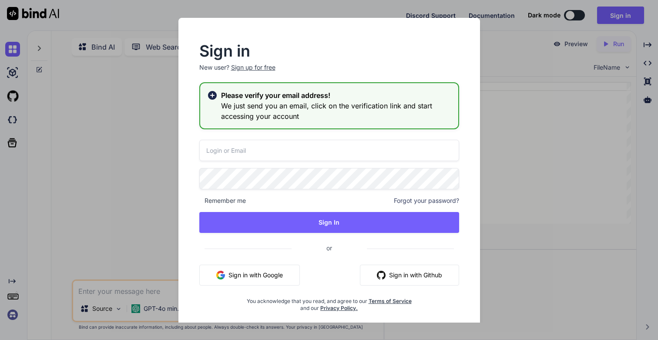
click at [588, 165] on div "Sign in New user? Sign up for free Please verify your email address! We just se…" at bounding box center [329, 170] width 658 height 340
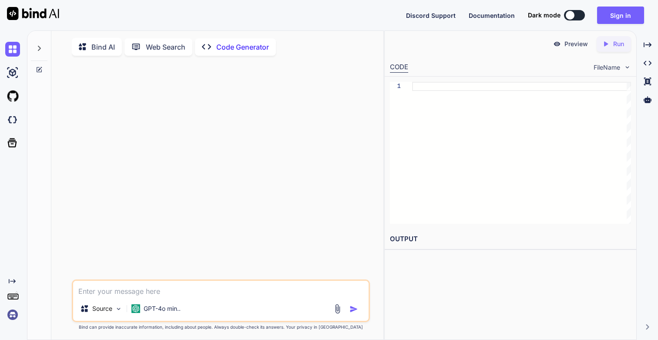
click at [9, 316] on img at bounding box center [12, 314] width 15 height 15
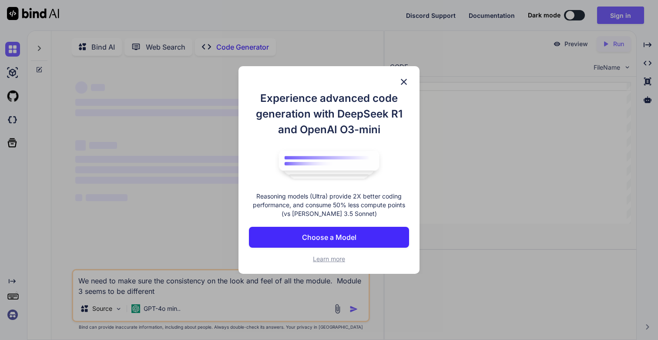
type textarea "x"
click at [406, 78] on img at bounding box center [404, 82] width 10 height 10
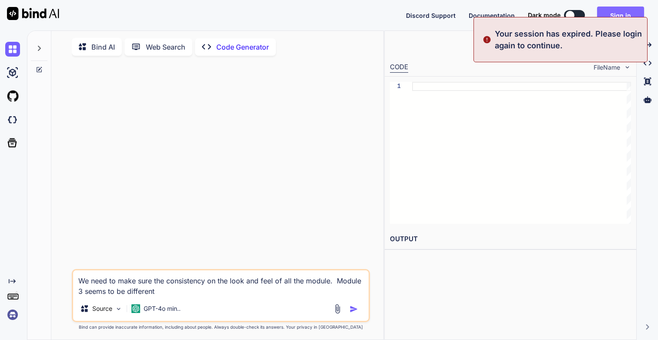
click at [625, 11] on button "Sign in" at bounding box center [620, 15] width 47 height 17
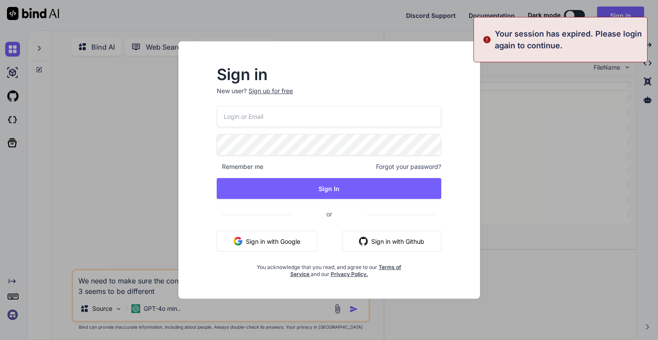
click at [266, 113] on input "email" at bounding box center [329, 116] width 225 height 21
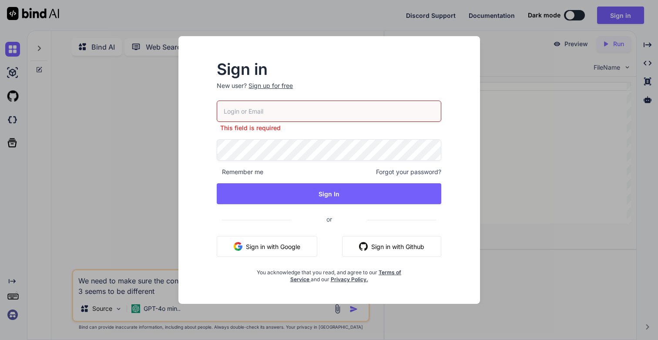
type input "[EMAIL_ADDRESS][DOMAIN_NAME]"
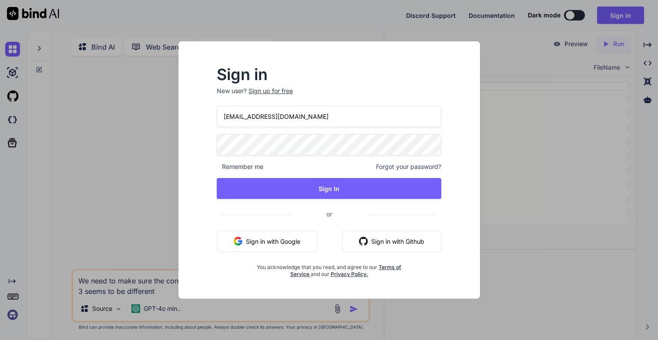
click at [337, 205] on div "[EMAIL_ADDRESS][DOMAIN_NAME] Remember me Forgot your password? Sign In or Sign …" at bounding box center [329, 192] width 225 height 172
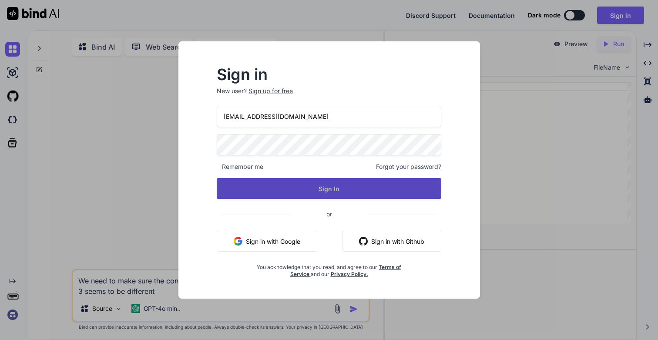
click at [326, 184] on button "Sign In" at bounding box center [329, 188] width 225 height 21
click at [327, 193] on button "Sign In" at bounding box center [329, 188] width 225 height 21
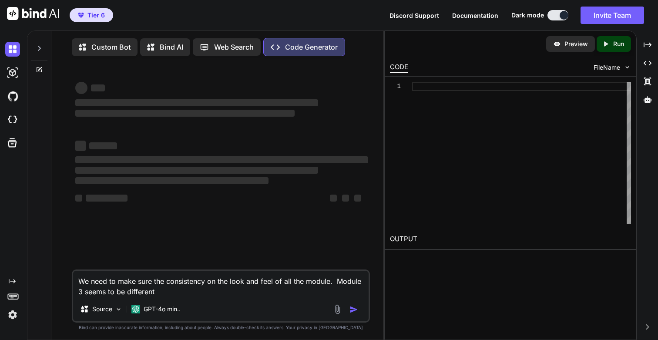
click at [182, 286] on textarea "We need to make sure the consistency on the look and feel of all the module. Mo…" at bounding box center [220, 284] width 295 height 26
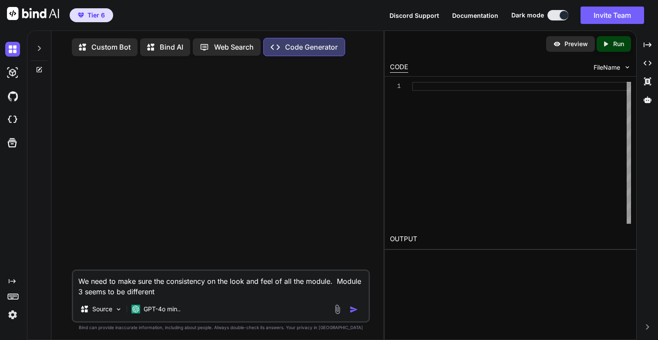
click at [164, 294] on textarea "We need to make sure the consistency on the look and feel of all the module. Mo…" at bounding box center [220, 284] width 295 height 26
click at [42, 51] on icon at bounding box center [39, 48] width 7 height 7
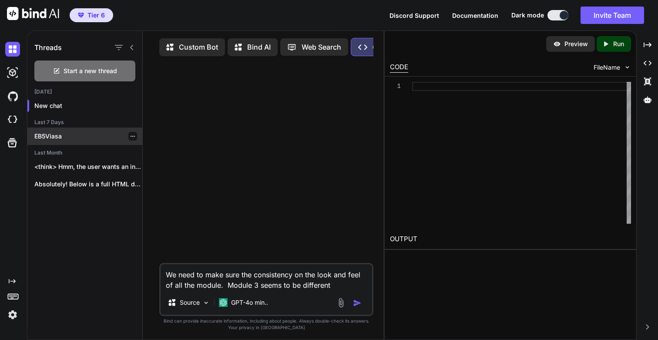
click at [51, 137] on p "EB5Viasa" at bounding box center [88, 136] width 108 height 9
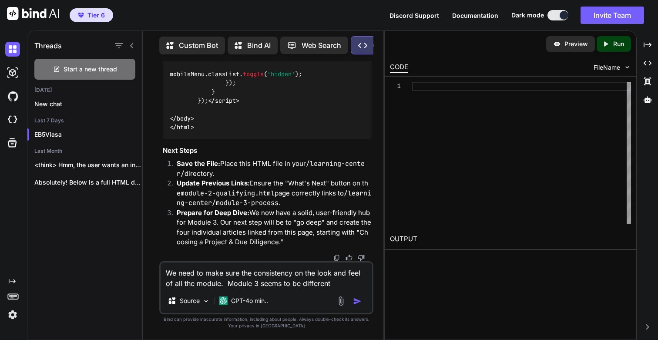
scroll to position [47672, 0]
click at [251, 303] on p "GPT-4o min.." at bounding box center [249, 300] width 37 height 9
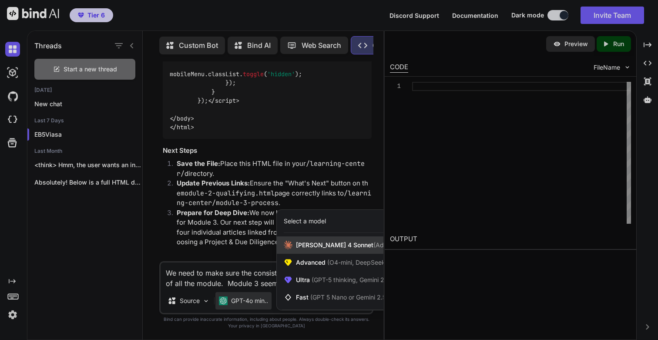
click at [320, 247] on span "Claude 4 Sonnet (Add API Key)" at bounding box center [355, 245] width 118 height 9
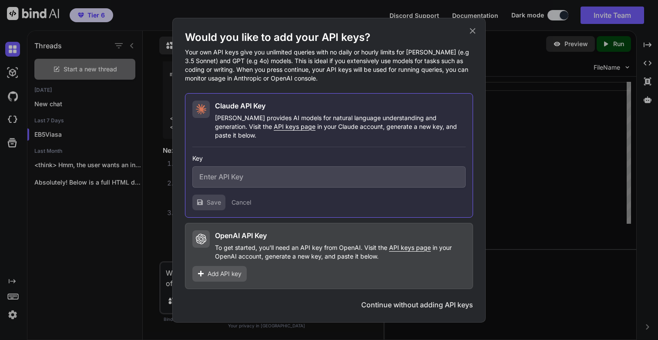
click at [476, 31] on icon at bounding box center [473, 31] width 10 height 10
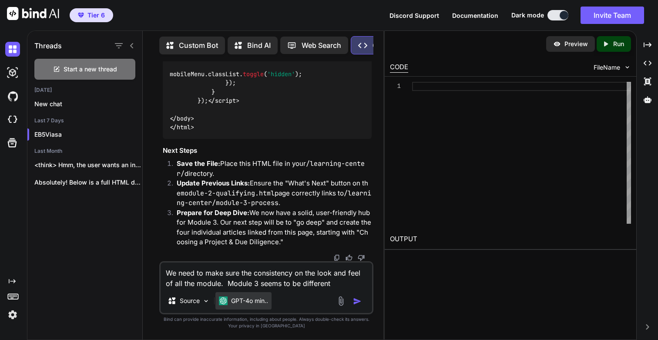
click at [237, 307] on div "GPT-4o min.." at bounding box center [244, 300] width 56 height 17
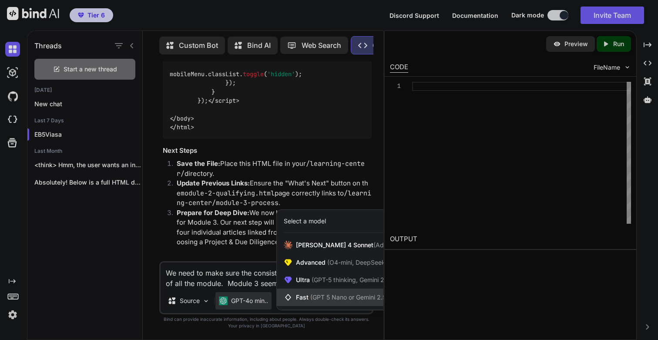
click at [323, 297] on span "(GPT 5 Nano or Gemini 2.5 Flash)" at bounding box center [357, 296] width 94 height 7
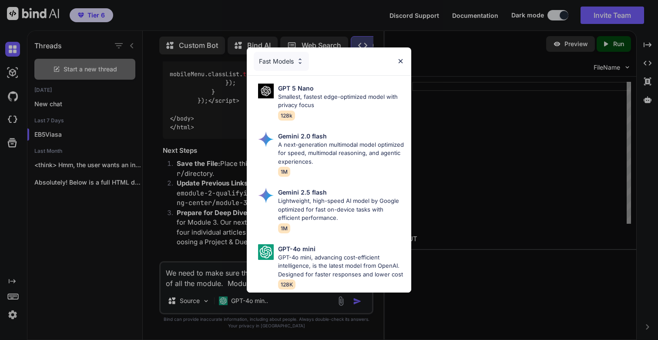
click at [284, 60] on div "Fast Models" at bounding box center [281, 61] width 55 height 19
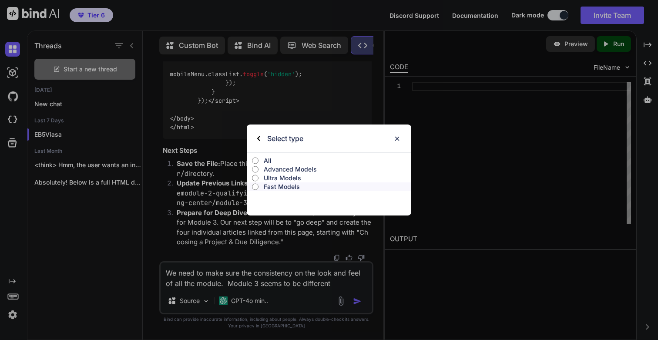
click at [265, 162] on p "All" at bounding box center [338, 160] width 148 height 9
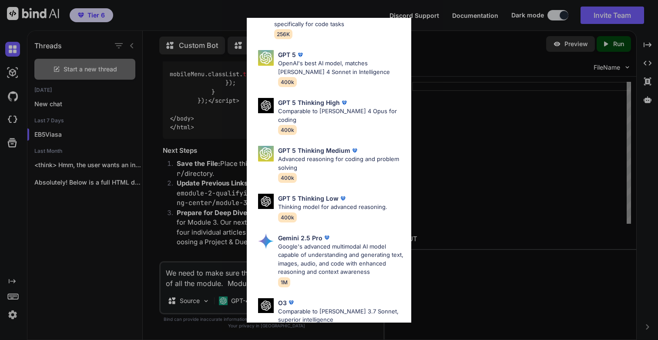
scroll to position [188, 0]
click at [320, 242] on p "Google's advanced multimodal AI model capable of understanding and generating t…" at bounding box center [341, 259] width 126 height 34
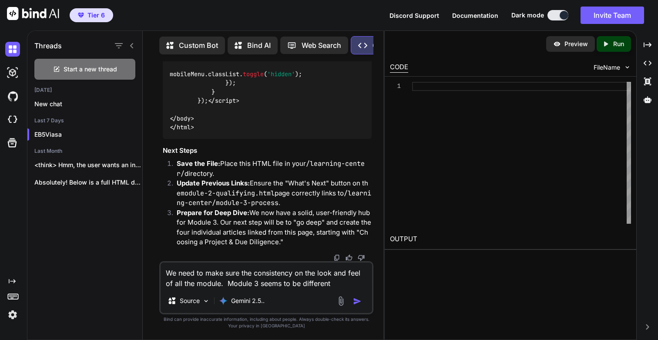
scroll to position [50990, 0]
click at [297, 291] on div "We need to make sure the consistency on the look and feel of all the module. Mo…" at bounding box center [266, 287] width 214 height 53
click at [359, 290] on div "We need to make sure the consistency on the look and feel of all the module. Mo…" at bounding box center [266, 287] width 214 height 53
click at [341, 284] on textarea "We need to make sure the consistency on the look and feel of all the module. Mo…" at bounding box center [267, 276] width 212 height 26
click at [355, 302] on img "button" at bounding box center [357, 301] width 9 height 9
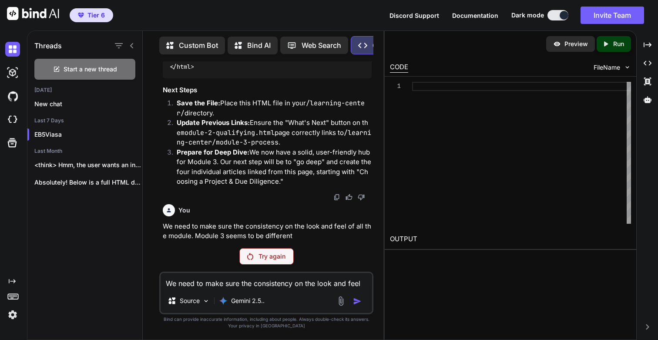
scroll to position [51050, 0]
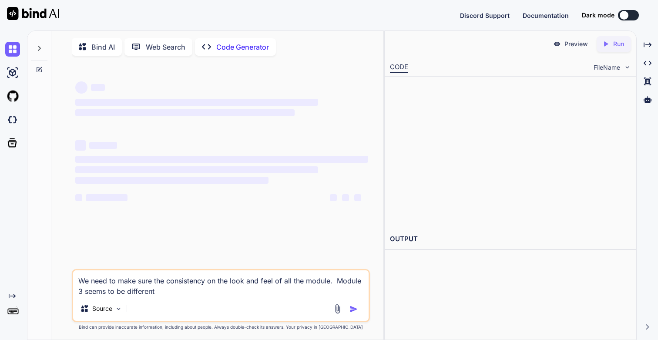
type textarea "x"
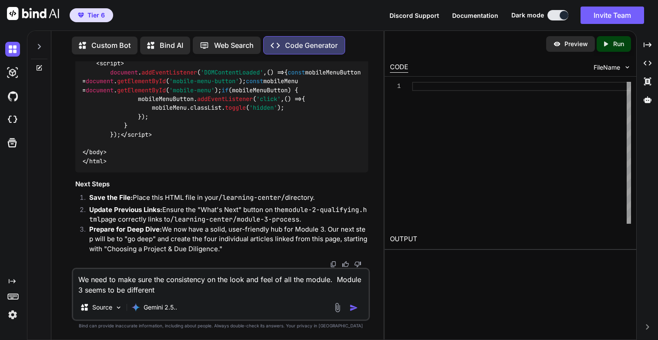
scroll to position [38670, 0]
click at [13, 315] on img at bounding box center [12, 314] width 15 height 15
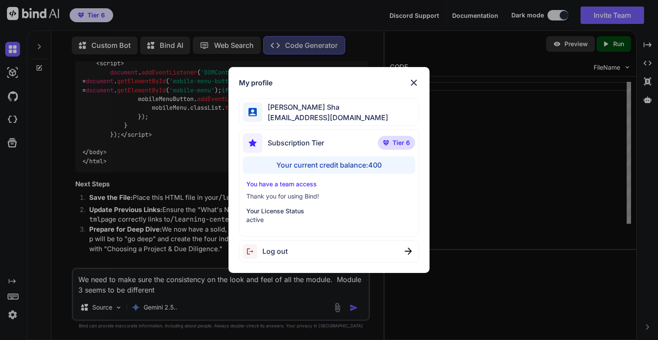
click at [407, 144] on span "Tier 6" at bounding box center [401, 142] width 17 height 9
click at [269, 216] on p "active" at bounding box center [328, 220] width 165 height 9
click at [418, 79] on img at bounding box center [414, 82] width 10 height 10
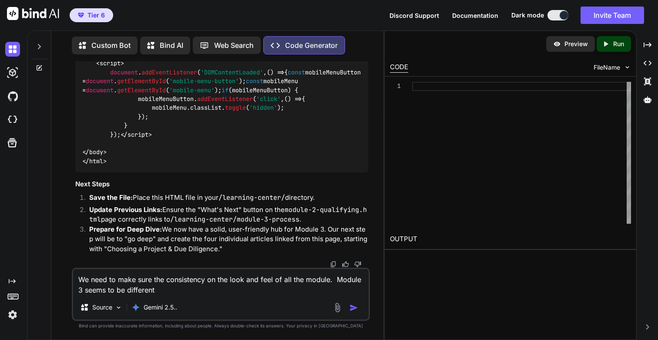
click at [355, 310] on img "button" at bounding box center [354, 307] width 9 height 9
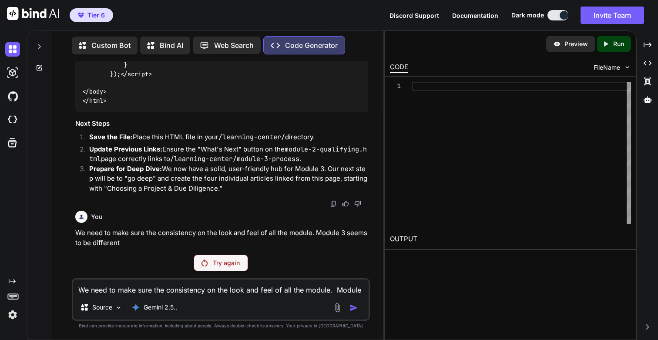
scroll to position [36214, 0]
click at [228, 265] on p "Try again" at bounding box center [226, 263] width 27 height 9
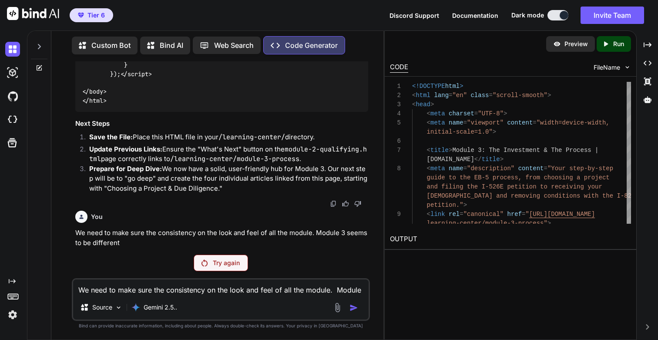
type textarea "x"
click at [609, 45] on icon "Created with Pixso." at bounding box center [606, 44] width 8 height 8
click at [441, 256] on link "https://app.onecompiler.com/43wueukfg_43x57e48a" at bounding box center [425, 260] width 71 height 8
click at [40, 44] on icon at bounding box center [39, 46] width 3 height 5
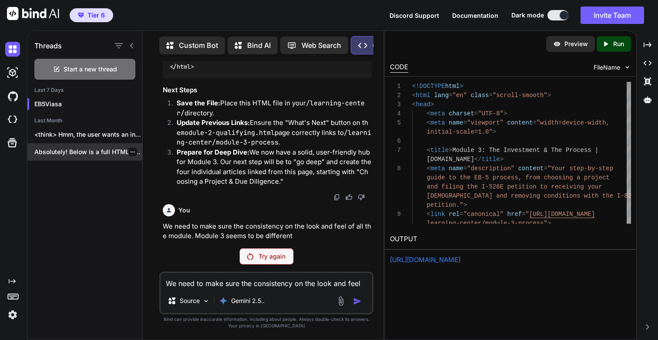
click at [75, 153] on p "Absolutely! Below is a full HTML demo..." at bounding box center [88, 152] width 108 height 9
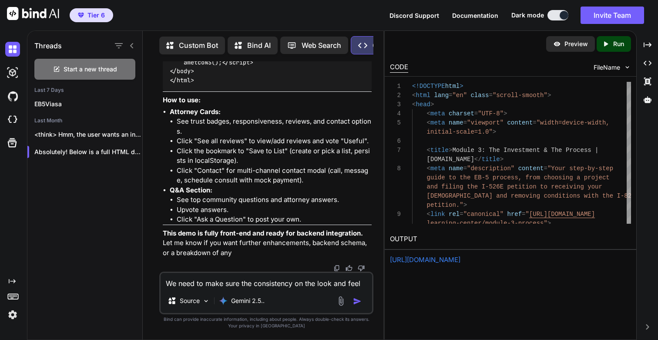
scroll to position [40250, 0]
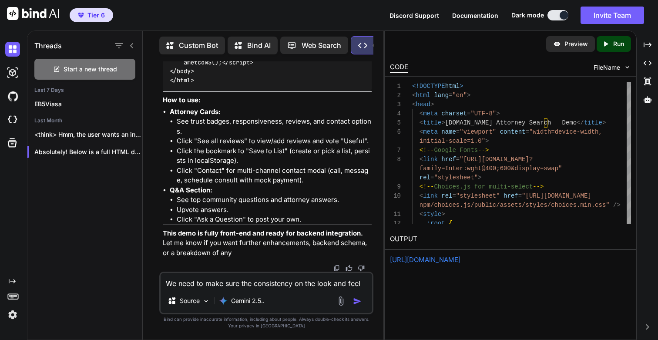
click at [604, 44] on icon at bounding box center [606, 43] width 4 height 5
click at [452, 261] on link "https://app.onecompiler.com/43wueugvd_43x57g8ga" at bounding box center [425, 260] width 71 height 8
click at [205, 283] on textarea "We need to make sure the consistency on the look and feel of all the module. Mo…" at bounding box center [267, 281] width 212 height 16
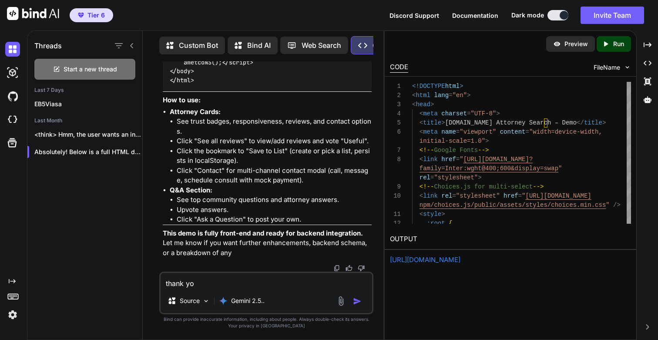
type textarea "thank you"
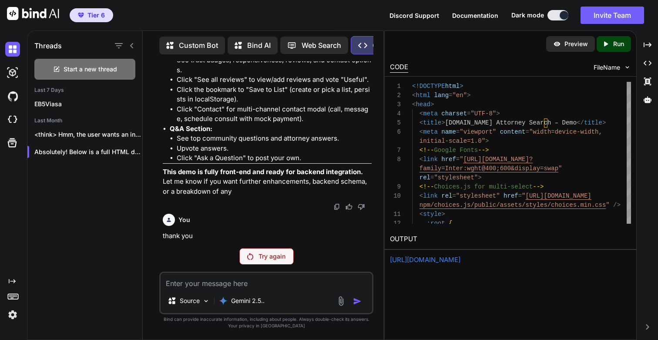
scroll to position [40101, 0]
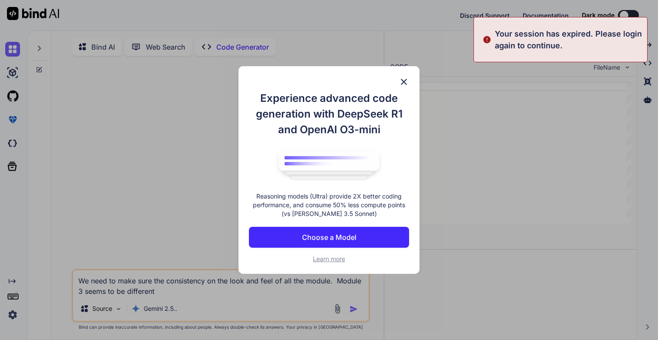
type textarea "x"
click at [321, 240] on p "Choose a Model" at bounding box center [329, 237] width 54 height 10
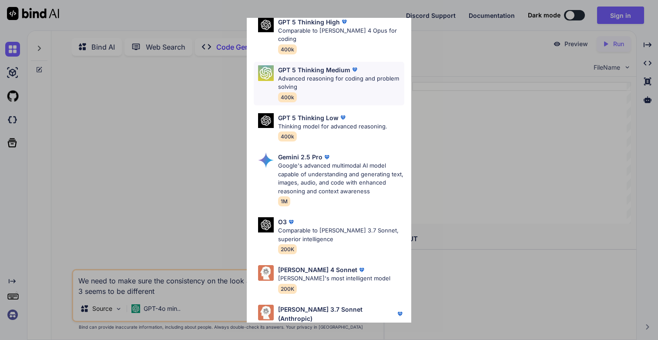
scroll to position [85, 0]
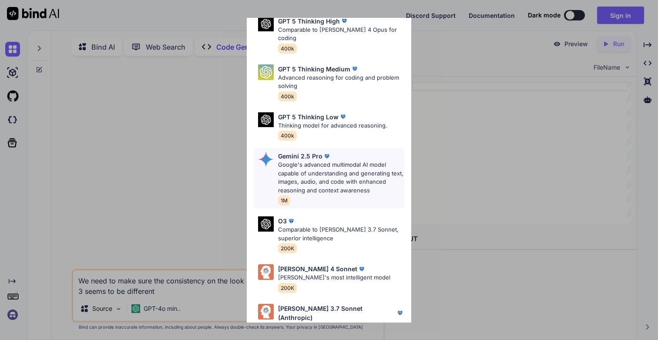
click at [317, 161] on p "Google's advanced multimodal AI model capable of understanding and generating t…" at bounding box center [341, 178] width 126 height 34
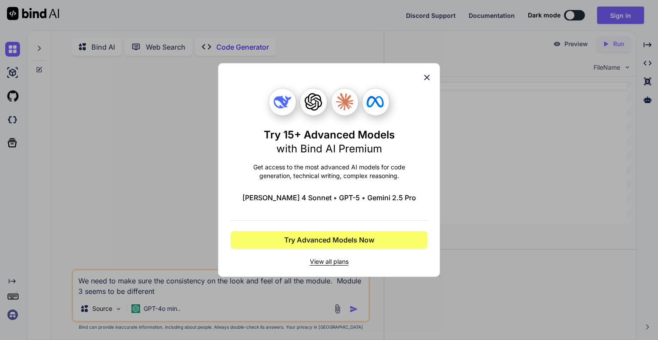
scroll to position [0, 0]
click at [331, 262] on span "View all plans" at bounding box center [329, 261] width 197 height 9
click at [15, 314] on div "Try 15+ Advanced Models with Bind AI Premium Get access to the most advanced AI…" at bounding box center [329, 170] width 658 height 340
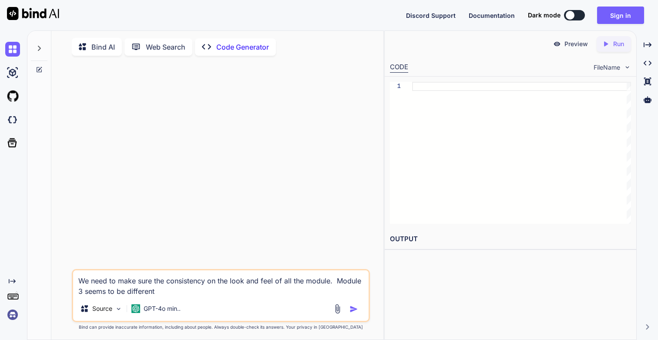
click at [15, 314] on img at bounding box center [12, 314] width 15 height 15
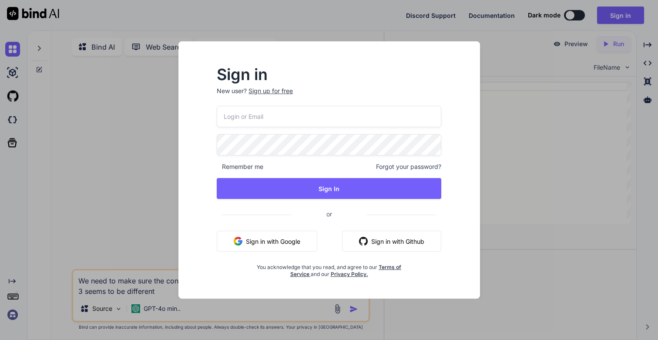
click at [244, 119] on input "email" at bounding box center [329, 116] width 225 height 21
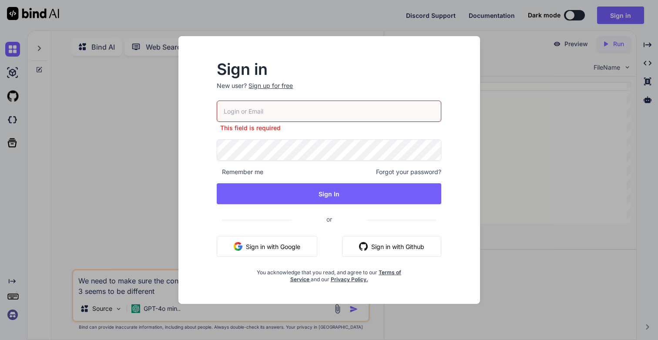
type input "[EMAIL_ADDRESS][DOMAIN_NAME]"
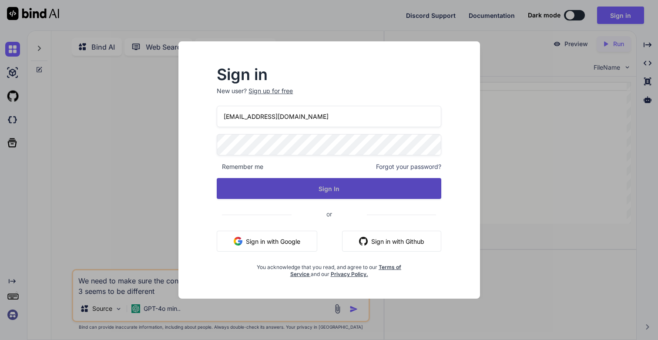
click at [319, 199] on button "Sign In" at bounding box center [329, 188] width 225 height 21
click at [332, 194] on button "Sign In" at bounding box center [329, 188] width 225 height 21
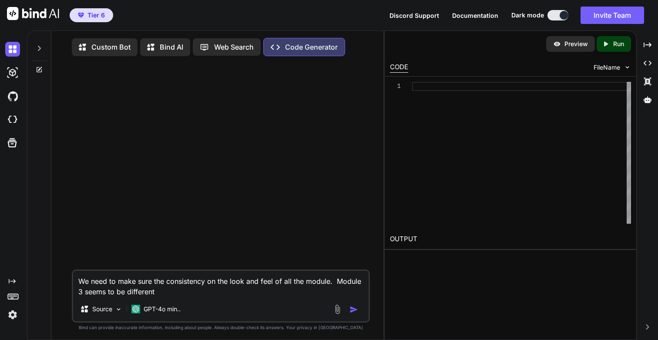
click at [41, 51] on icon at bounding box center [39, 48] width 7 height 7
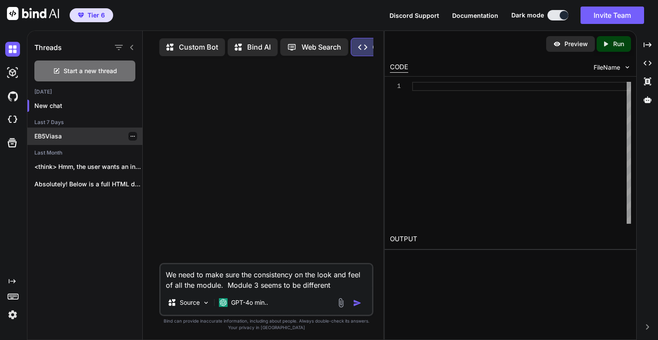
click at [62, 138] on p "EB5Viasa" at bounding box center [88, 136] width 108 height 9
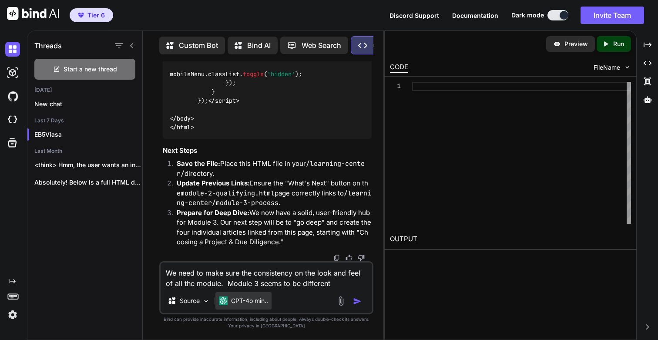
scroll to position [47672, 0]
click at [241, 303] on p "GPT-4o min.." at bounding box center [249, 300] width 37 height 9
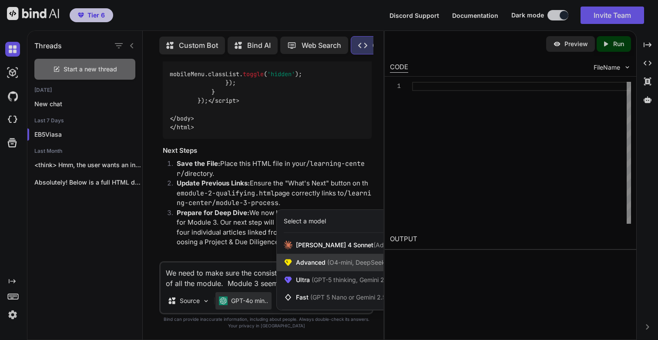
click at [319, 264] on span "Advanced (O4-mini, DeepSeek R1)" at bounding box center [346, 262] width 100 height 9
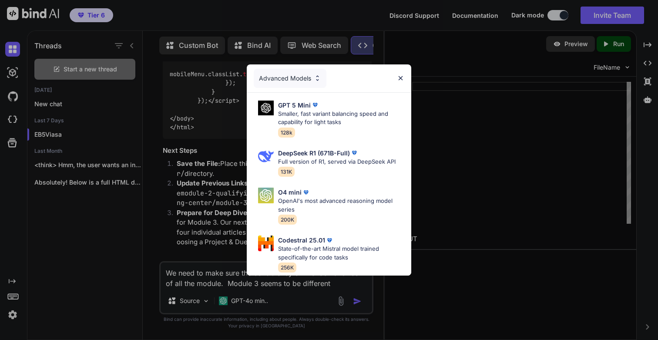
click at [300, 78] on div "Advanced Models" at bounding box center [290, 78] width 73 height 19
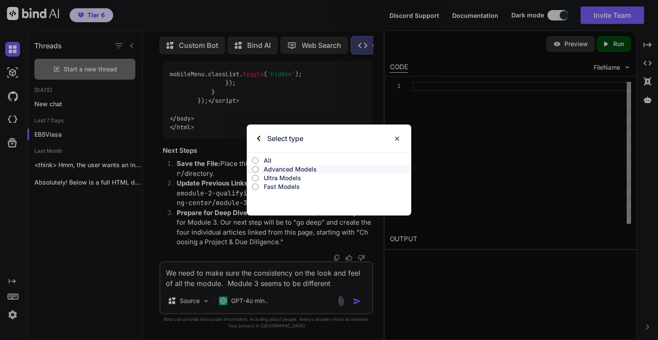
click at [264, 158] on p "All" at bounding box center [338, 160] width 148 height 9
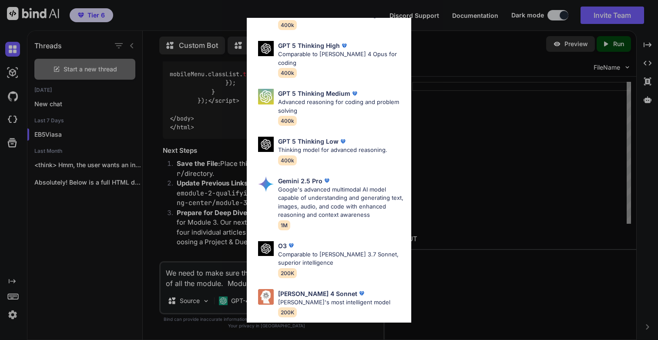
scroll to position [247, 0]
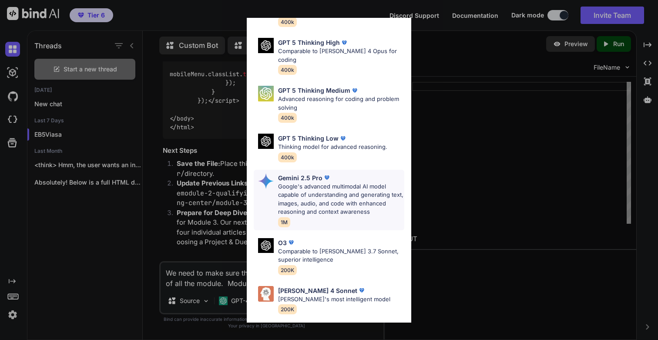
click at [340, 182] on p "Google's advanced multimodal AI model capable of understanding and generating t…" at bounding box center [341, 199] width 126 height 34
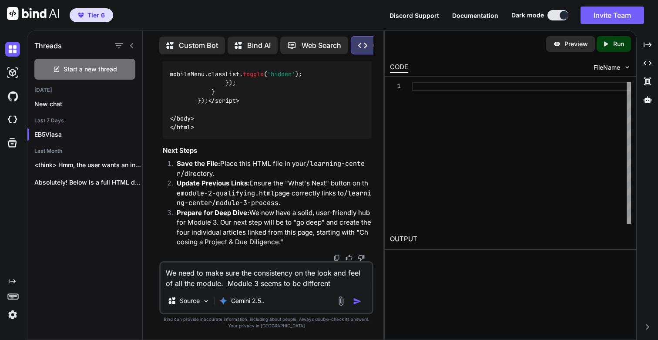
scroll to position [50990, 0]
click at [296, 288] on textarea "We need to make sure the consistency on the look and feel of all the module. Mo…" at bounding box center [267, 276] width 212 height 26
click at [338, 283] on textarea "We need to make sure the consistency on the look and feel of all the module. Mo…" at bounding box center [267, 276] width 212 height 26
click at [357, 302] on img "button" at bounding box center [357, 301] width 9 height 9
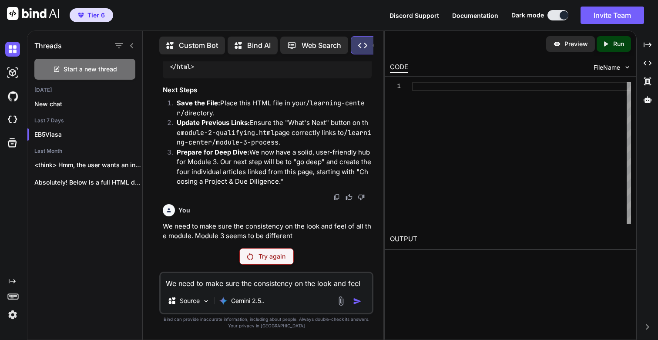
scroll to position [51050, 0]
click at [10, 317] on img at bounding box center [12, 314] width 15 height 15
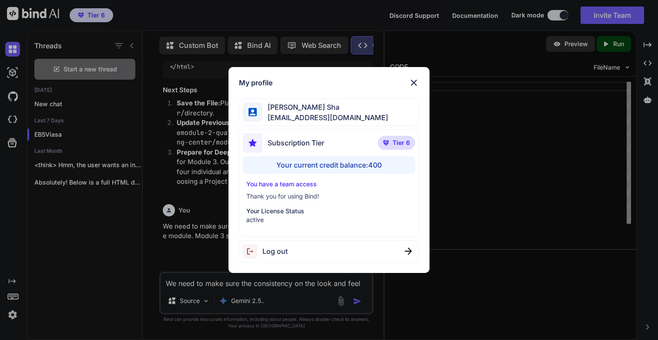
click at [303, 253] on div "Log out" at bounding box center [329, 251] width 180 height 22
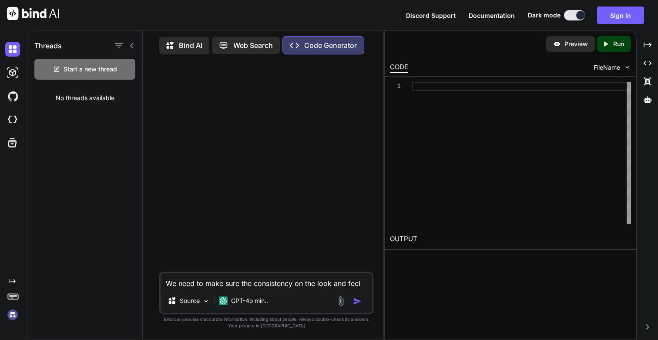
scroll to position [0, 0]
click at [14, 313] on img at bounding box center [12, 314] width 15 height 15
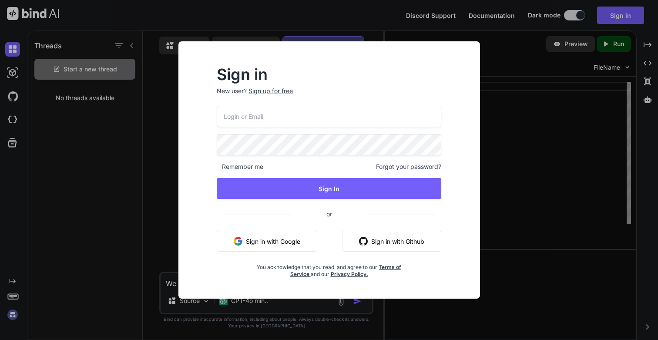
click at [242, 119] on input "email" at bounding box center [329, 116] width 225 height 21
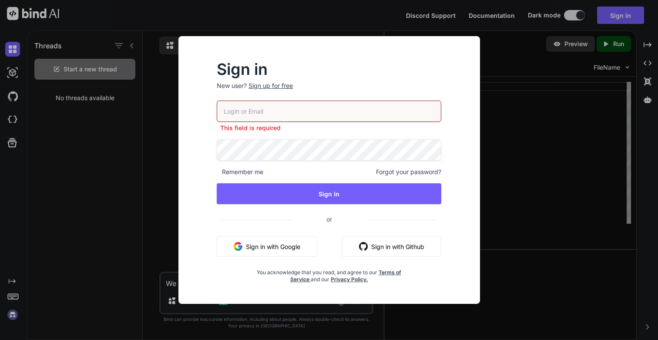
type input "[DOMAIN_NAME][EMAIL_ADDRESS][DOMAIN_NAME]"
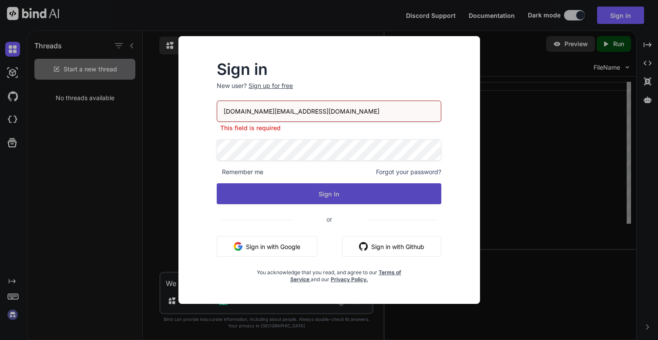
click at [307, 201] on div "[DOMAIN_NAME][EMAIL_ADDRESS][DOMAIN_NAME] This field is required Remember me Fo…" at bounding box center [329, 192] width 225 height 182
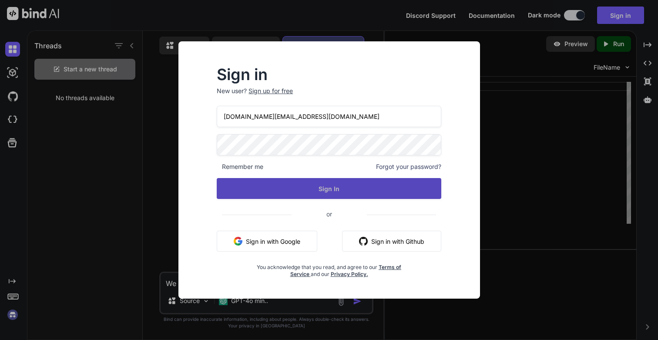
click at [339, 195] on button "Sign In" at bounding box center [329, 188] width 225 height 21
click at [327, 190] on button "Sign In" at bounding box center [329, 188] width 225 height 21
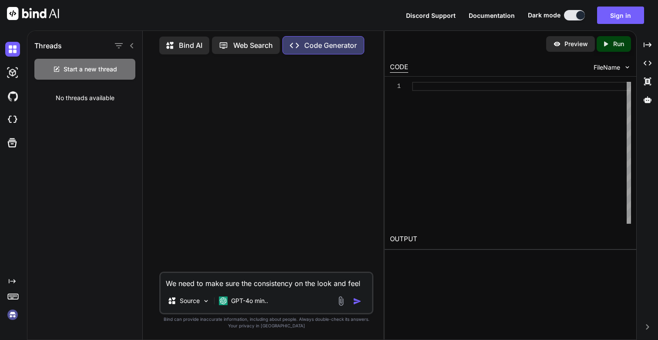
click at [15, 318] on img at bounding box center [12, 314] width 15 height 15
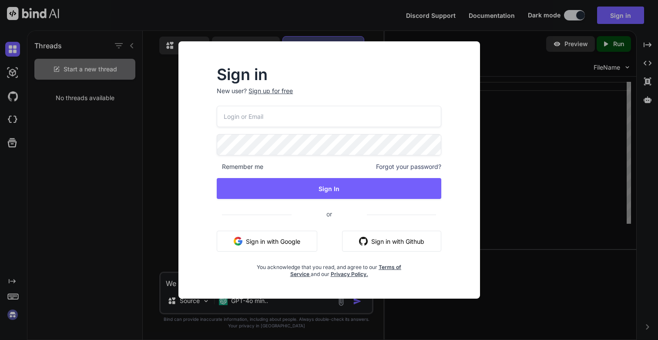
click at [274, 123] on input "email" at bounding box center [329, 116] width 225 height 21
type input "[DOMAIN_NAME][EMAIL_ADDRESS][DOMAIN_NAME]"
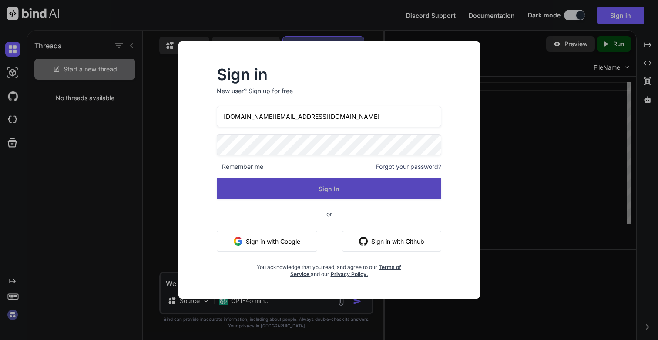
click at [302, 192] on button "Sign In" at bounding box center [329, 188] width 225 height 21
click at [341, 188] on button "Sign In" at bounding box center [329, 188] width 225 height 21
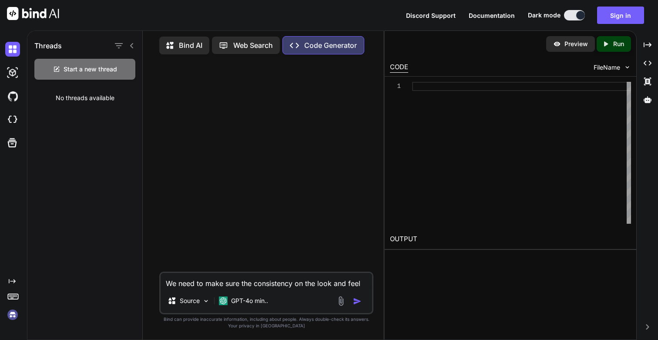
click at [14, 317] on img at bounding box center [12, 314] width 15 height 15
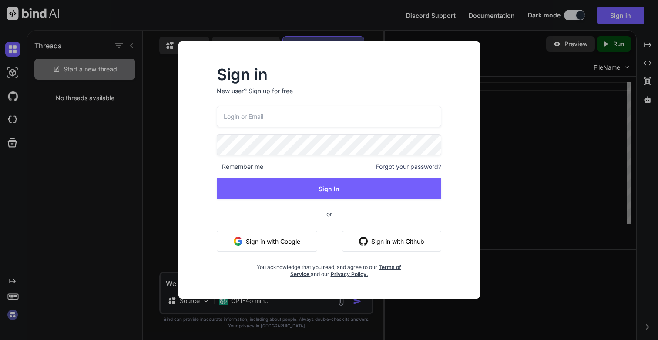
click at [511, 69] on div "Sign in New user? Sign up for free Remember me Forgot your password? Sign In or…" at bounding box center [329, 170] width 658 height 340
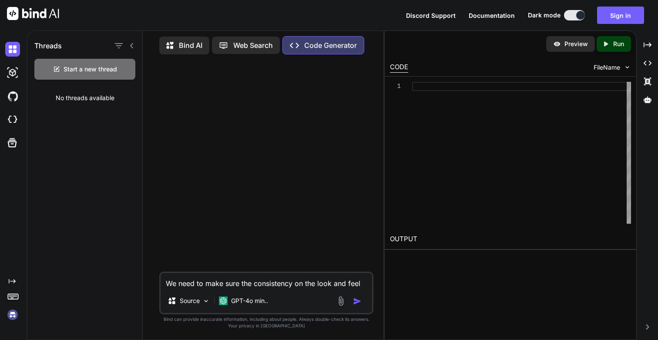
click at [10, 314] on img at bounding box center [12, 314] width 15 height 15
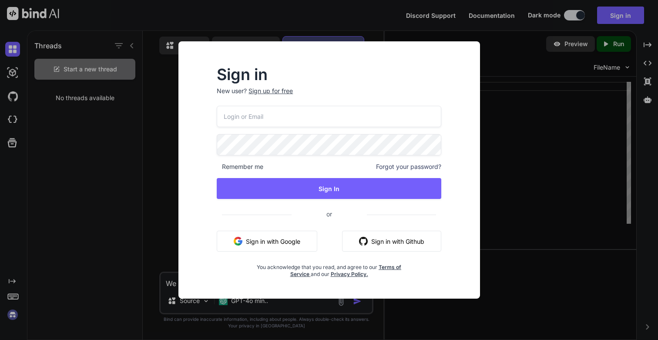
click at [288, 111] on input "email" at bounding box center [329, 116] width 225 height 21
type input "[EMAIL_ADDRESS][DOMAIN_NAME]"
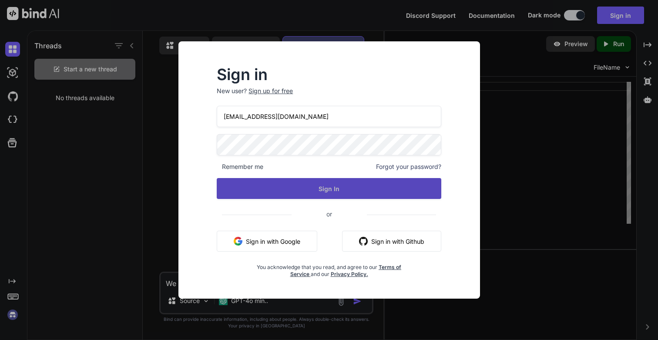
click at [312, 182] on button "Sign In" at bounding box center [329, 188] width 225 height 21
click at [347, 191] on button "Sign In" at bounding box center [329, 188] width 225 height 21
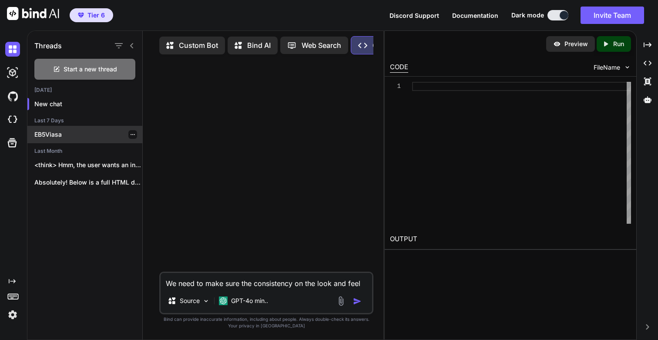
click at [55, 132] on p "EB5Viasa" at bounding box center [88, 134] width 108 height 9
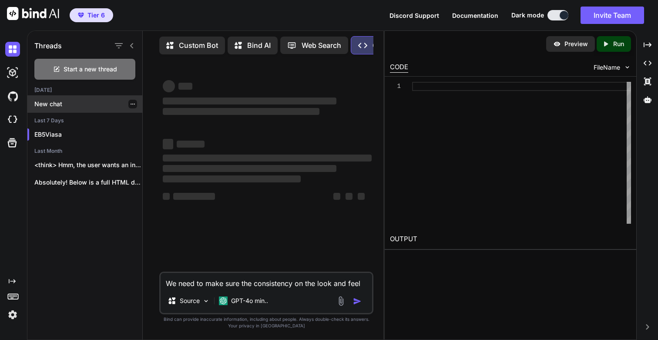
click at [61, 104] on p "New chat" at bounding box center [88, 104] width 108 height 9
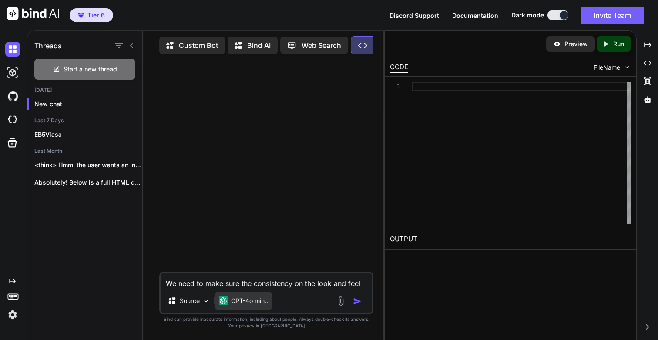
click at [251, 302] on p "GPT-4o min.." at bounding box center [249, 300] width 37 height 9
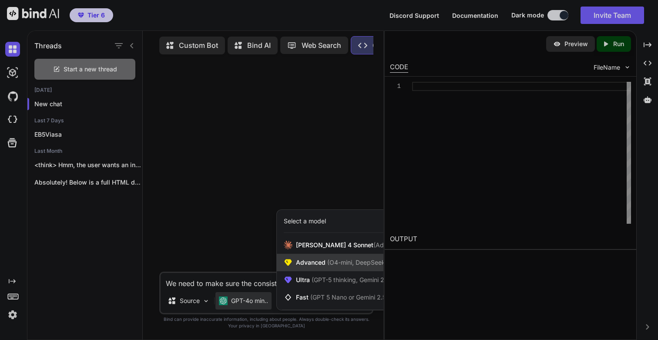
click at [318, 261] on span "Advanced (O4-mini, DeepSeek R1)" at bounding box center [346, 262] width 100 height 9
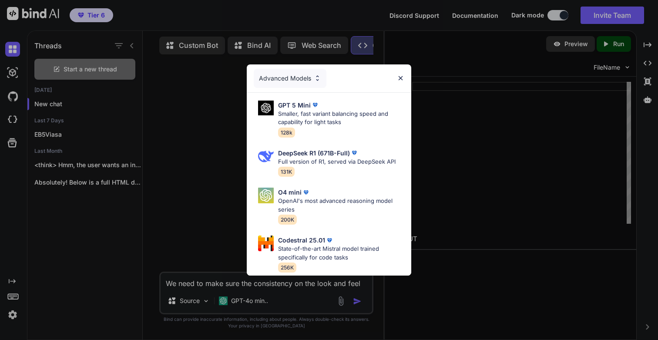
click at [297, 81] on div "Advanced Models" at bounding box center [290, 78] width 73 height 19
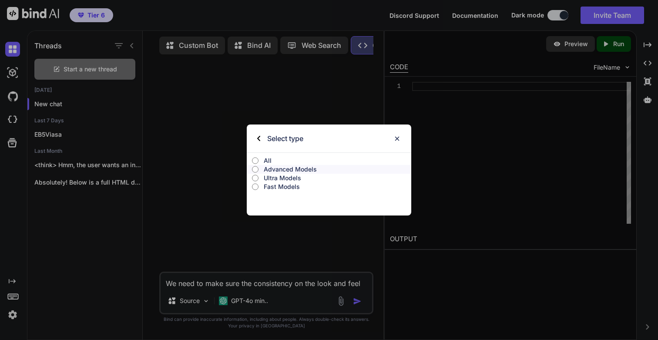
click at [265, 160] on p "All" at bounding box center [338, 160] width 148 height 9
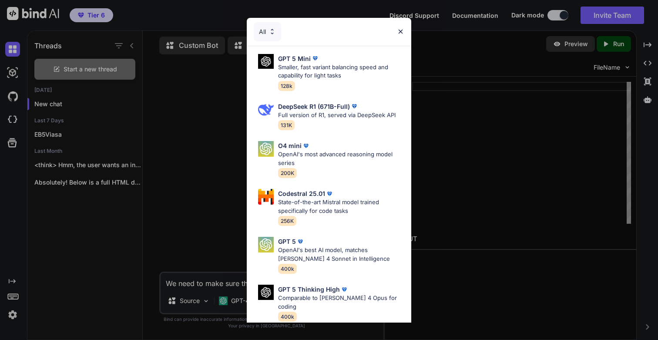
click at [271, 35] on img at bounding box center [272, 31] width 7 height 7
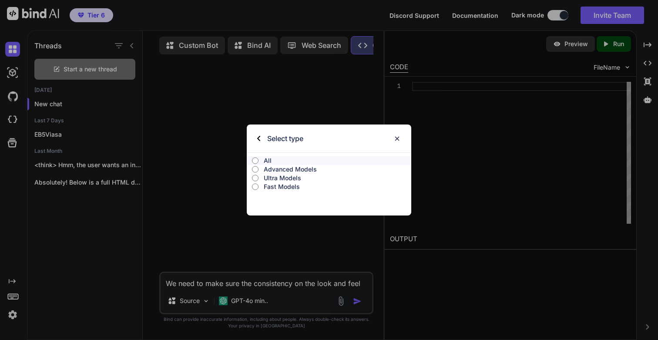
click at [277, 187] on p "Fast Models" at bounding box center [338, 186] width 148 height 9
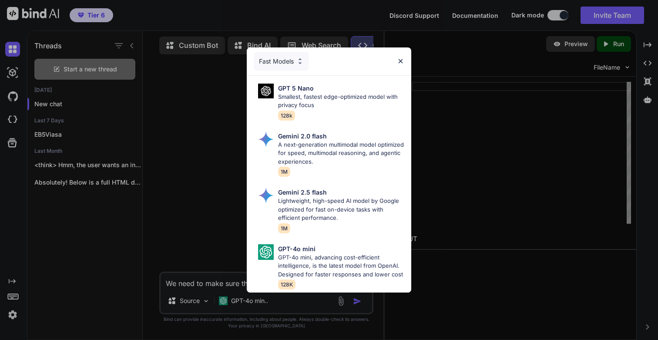
click at [283, 62] on div "Fast Models" at bounding box center [281, 61] width 55 height 19
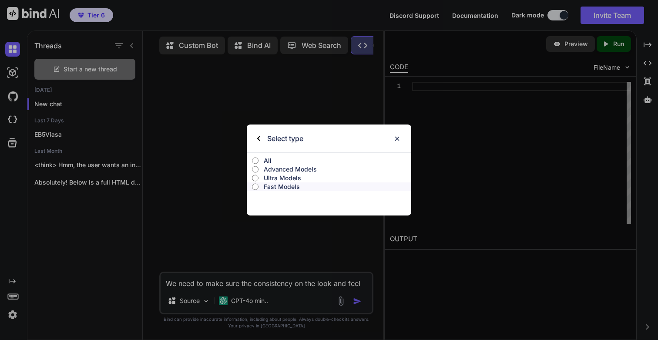
click at [293, 172] on p "Advanced Models" at bounding box center [338, 169] width 148 height 9
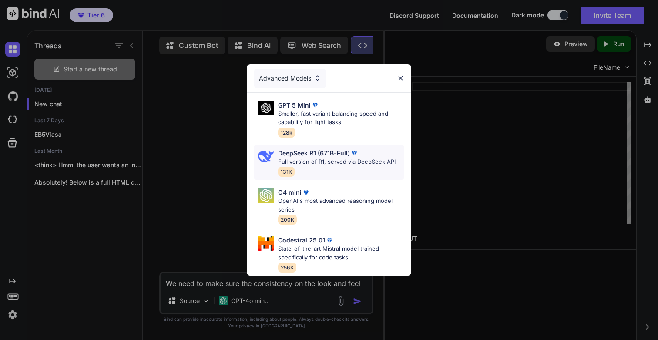
click at [317, 158] on p "Full version of R1, served via DeepSeek API" at bounding box center [337, 162] width 118 height 9
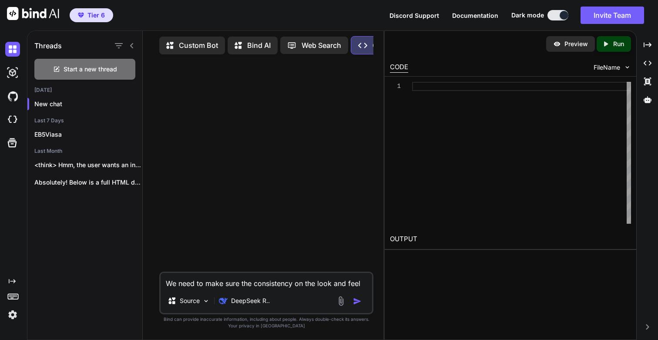
click at [190, 292] on div "Source DeepSeek R.." at bounding box center [267, 302] width 212 height 21
click at [186, 273] on textarea "We need to make sure the consistency on the look and feel of all the module. Mo…" at bounding box center [267, 281] width 212 height 16
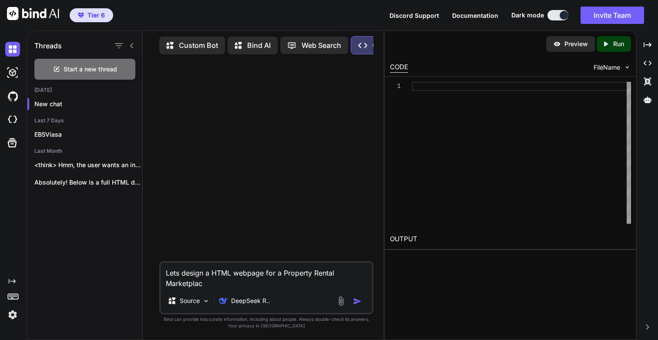
type textarea "Lets design a HTML webpage for a Property Rental Marketplace"
